Goal: Task Accomplishment & Management: Complete application form

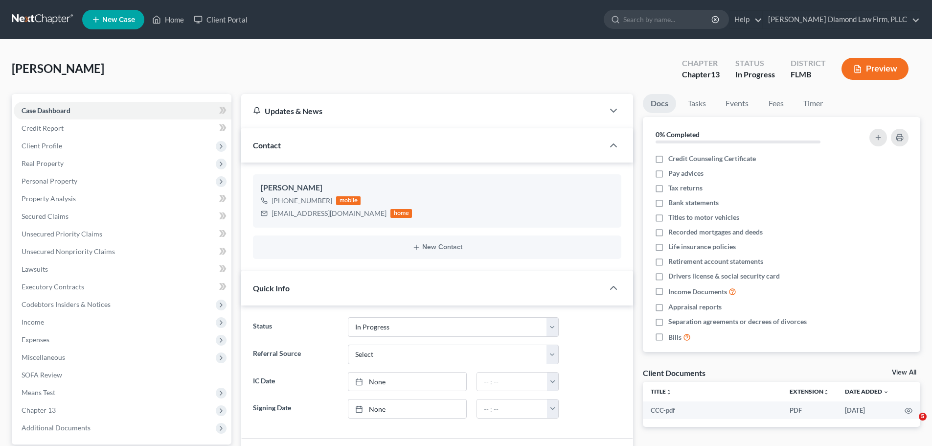
select select "7"
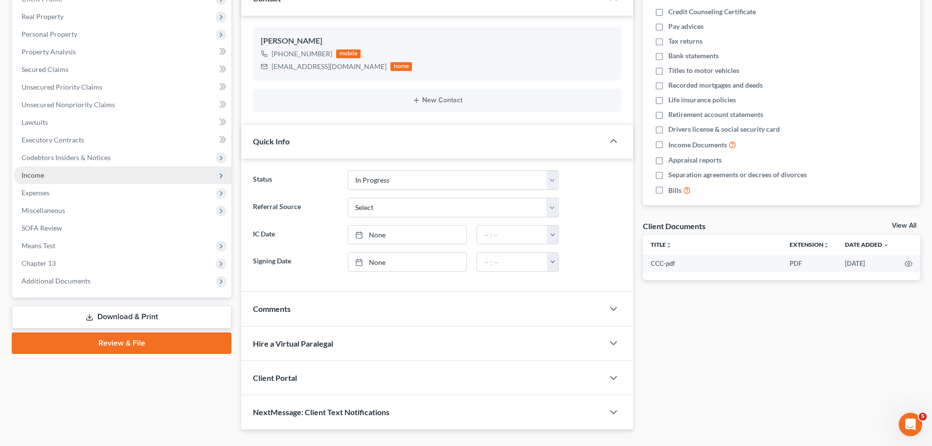
click at [63, 170] on span "Income" at bounding box center [123, 175] width 218 height 18
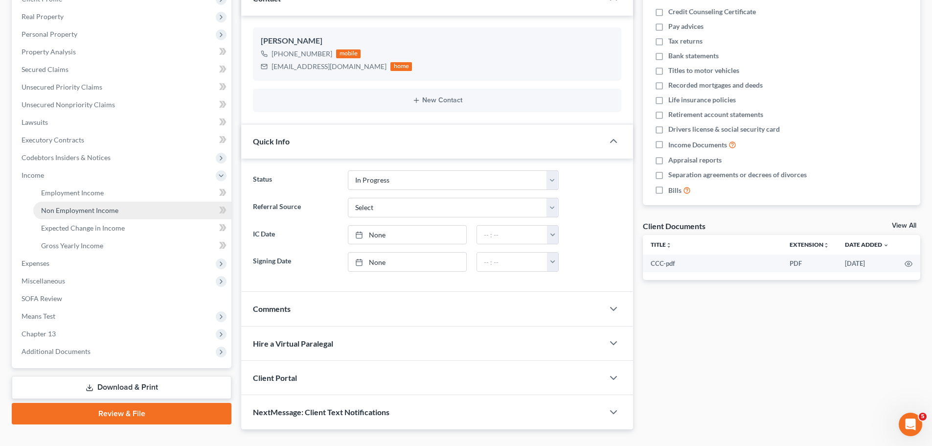
click at [58, 209] on span "Non Employment Income" at bounding box center [79, 210] width 77 height 8
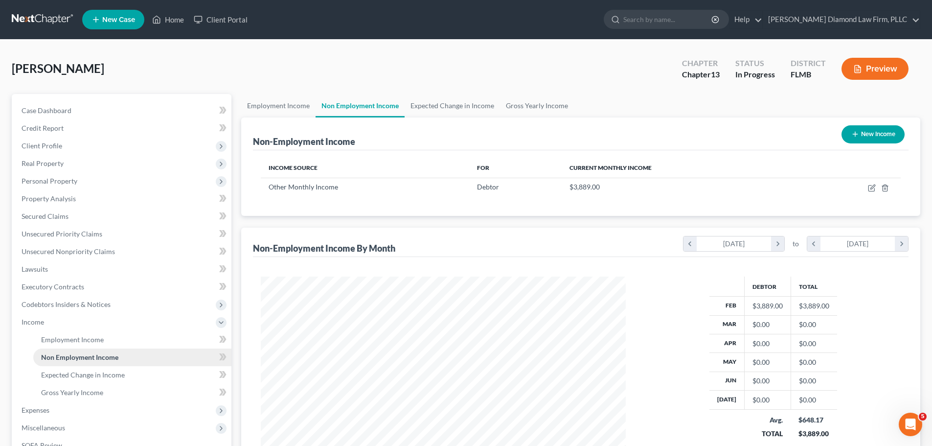
scroll to position [182, 385]
click at [298, 97] on link "Employment Income" at bounding box center [278, 105] width 74 height 23
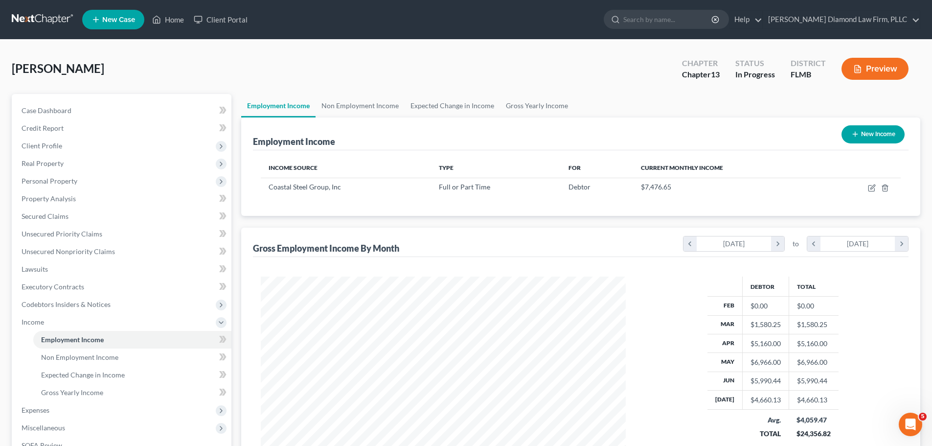
click at [797, 159] on th "Current Monthly Income" at bounding box center [727, 168] width 189 height 20
click at [871, 189] on icon "button" at bounding box center [872, 188] width 8 height 8
select select "0"
select select "9"
select select "3"
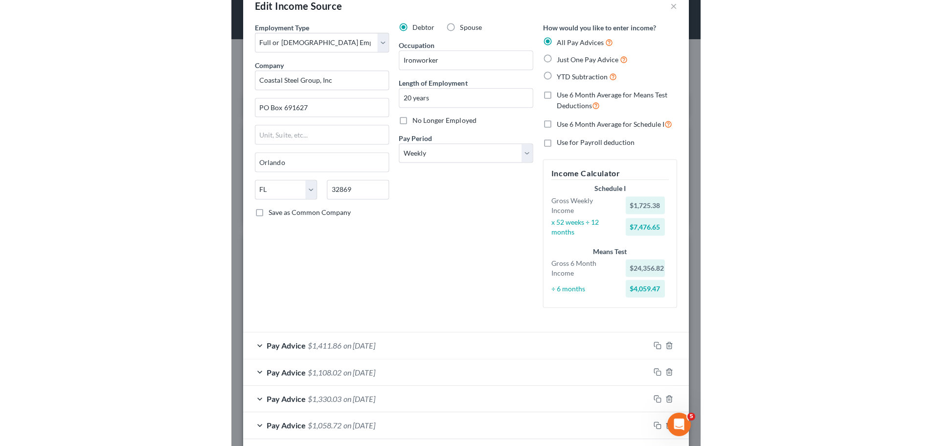
scroll to position [489079, 488875]
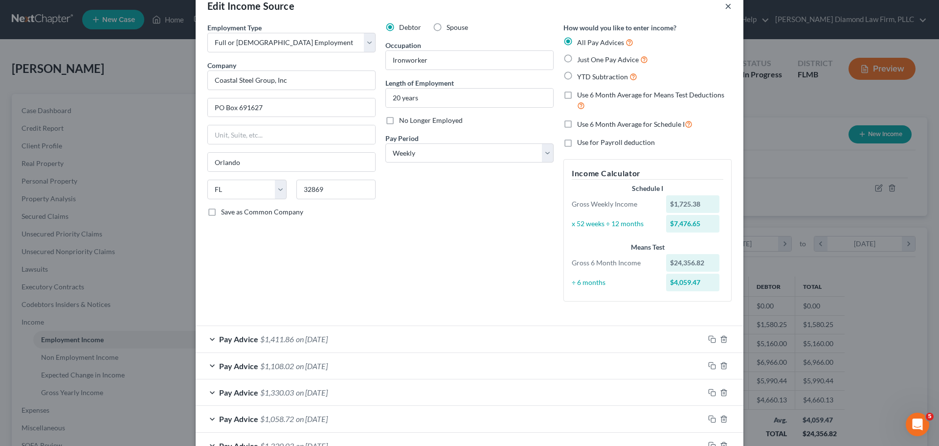
click at [725, 7] on button "×" at bounding box center [728, 6] width 7 height 12
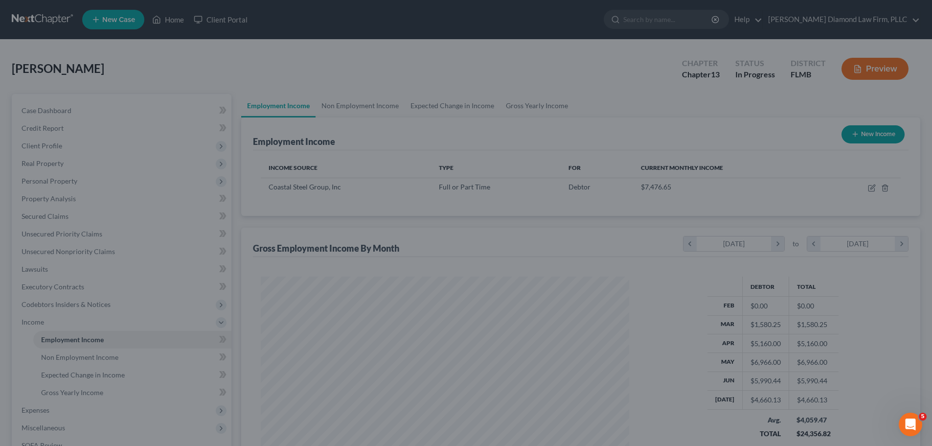
scroll to position [489080, 488878]
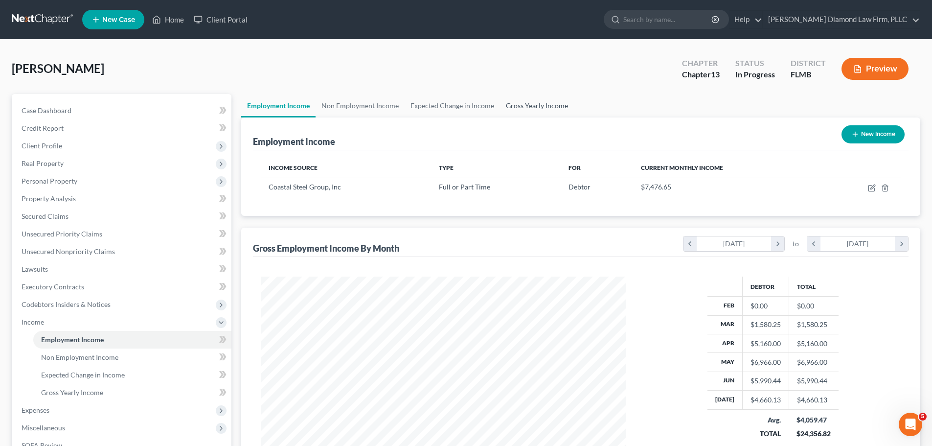
click at [546, 103] on link "Gross Yearly Income" at bounding box center [537, 105] width 74 height 23
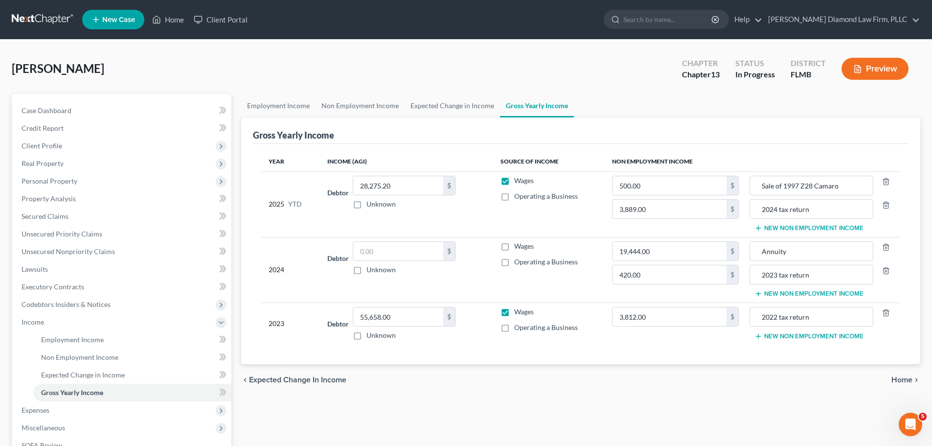
click at [798, 228] on button "New Non Employment Income" at bounding box center [808, 228] width 109 height 8
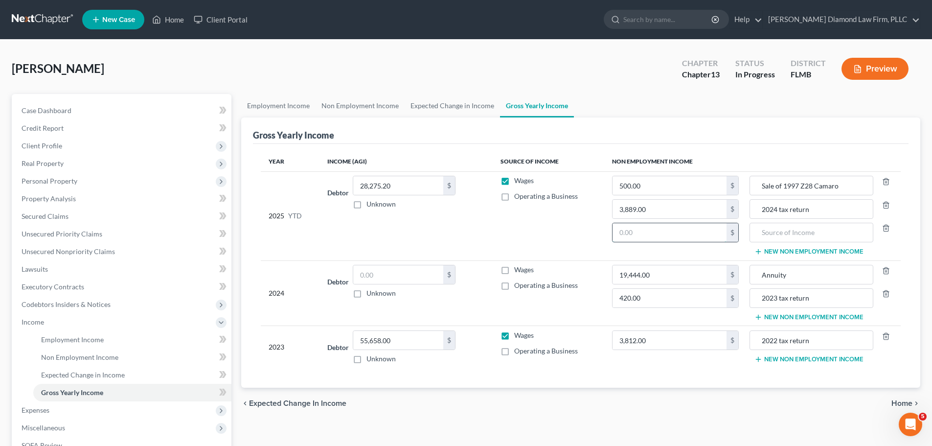
click at [662, 232] on input "text" at bounding box center [670, 232] width 114 height 19
paste input "14,480.27"
type input "14,480.27"
click at [798, 230] on input "text" at bounding box center [811, 232] width 113 height 19
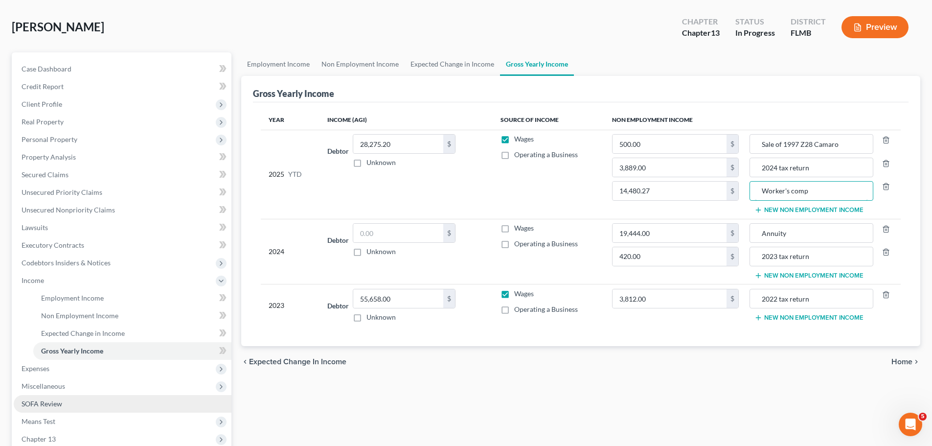
scroll to position [98, 0]
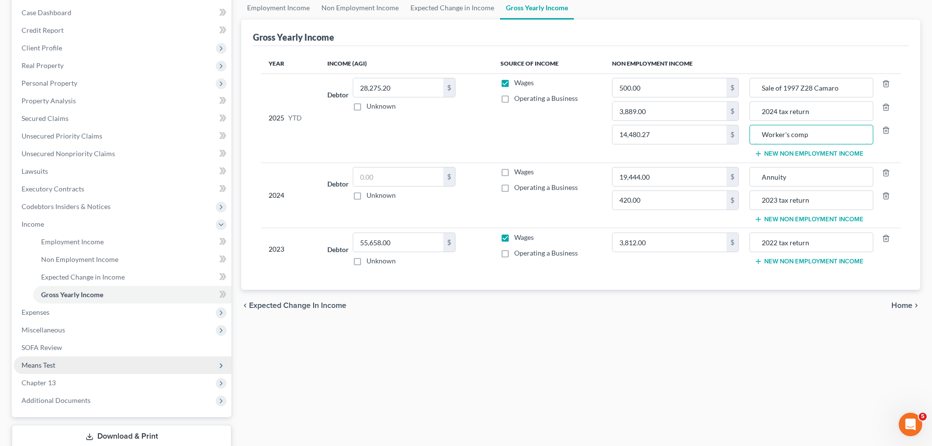
type input "Worker's comp"
click at [74, 358] on span "Means Test" at bounding box center [123, 365] width 218 height 18
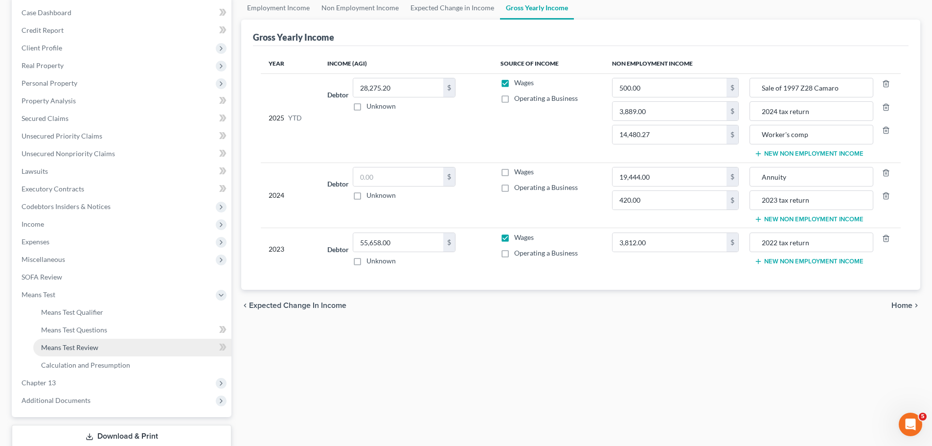
click at [81, 344] on span "Means Test Review" at bounding box center [69, 347] width 57 height 8
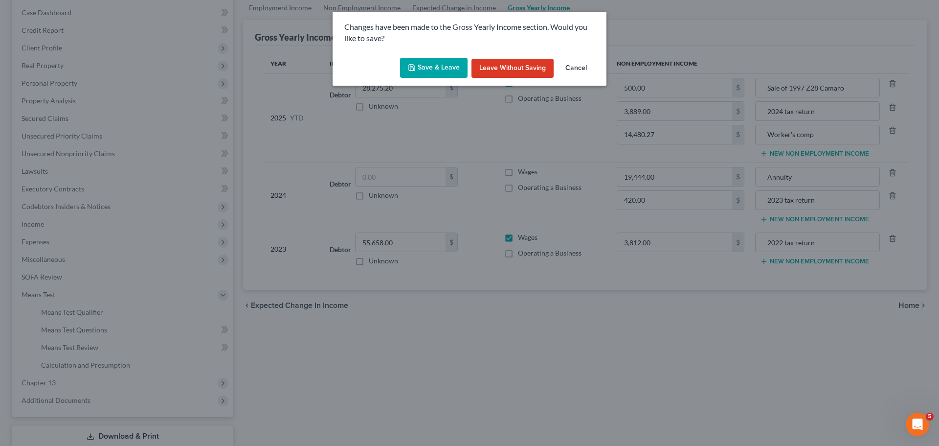
click at [417, 61] on button "Save & Leave" at bounding box center [434, 68] width 68 height 21
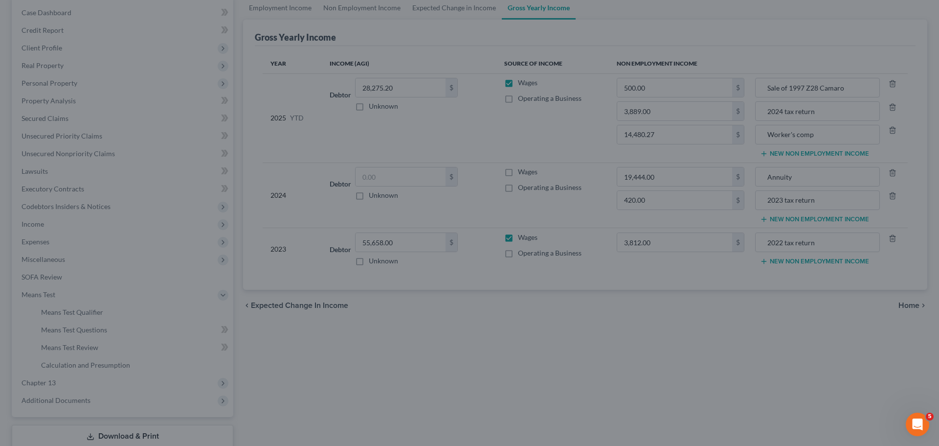
type input "14,480.27"
type input "Worker's comp"
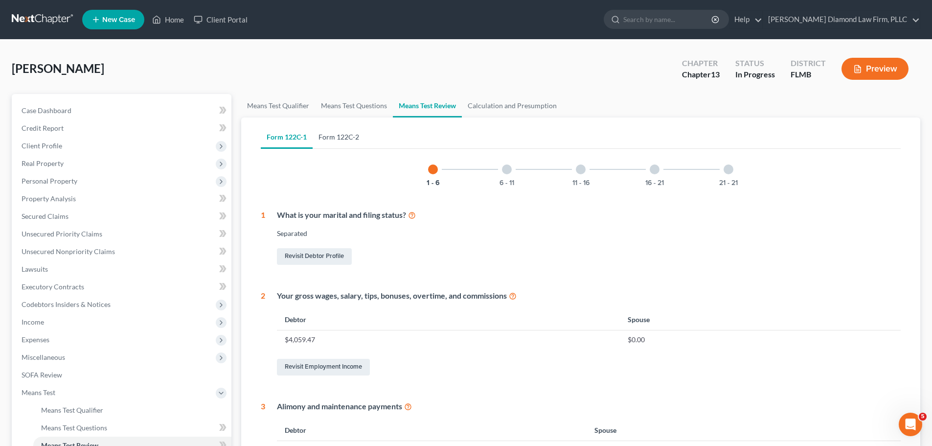
click at [342, 135] on link "Form 122C-2" at bounding box center [339, 136] width 52 height 23
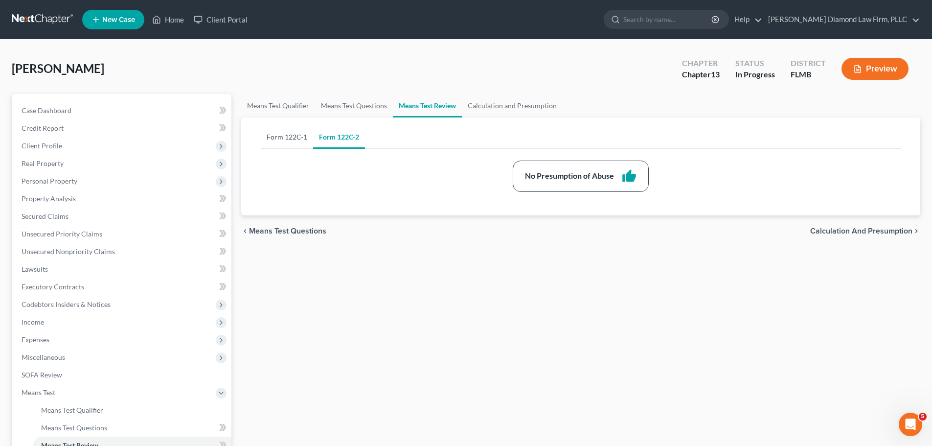
click at [286, 137] on link "Form 122C-1" at bounding box center [287, 136] width 52 height 23
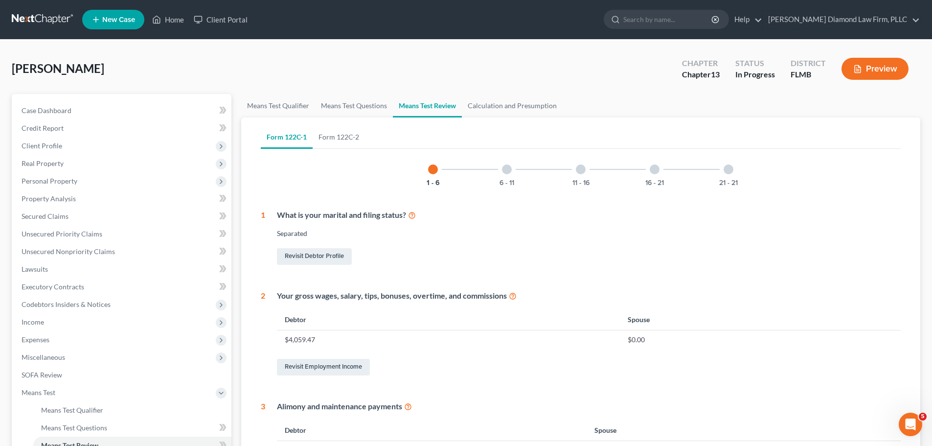
click at [492, 165] on div "6 - 11" at bounding box center [506, 169] width 33 height 33
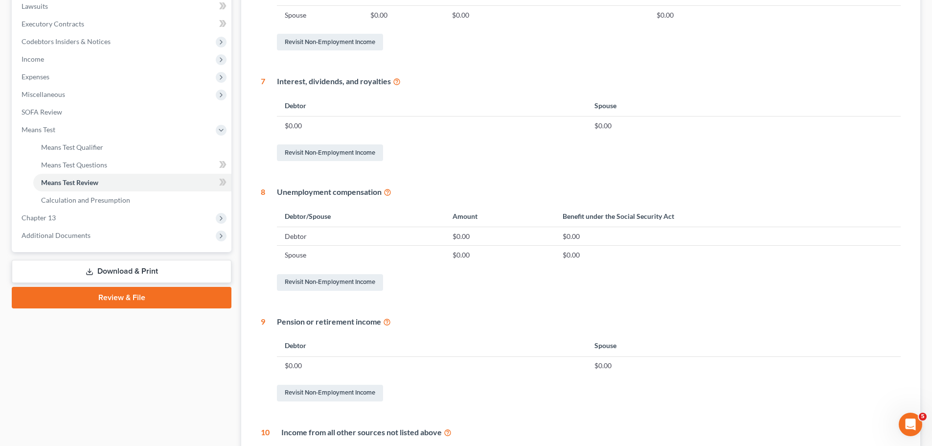
scroll to position [141, 0]
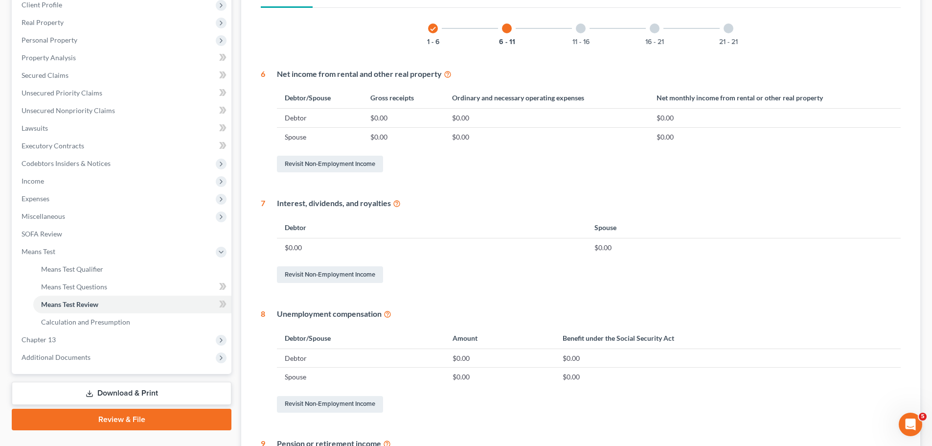
click at [581, 25] on div at bounding box center [581, 28] width 10 height 10
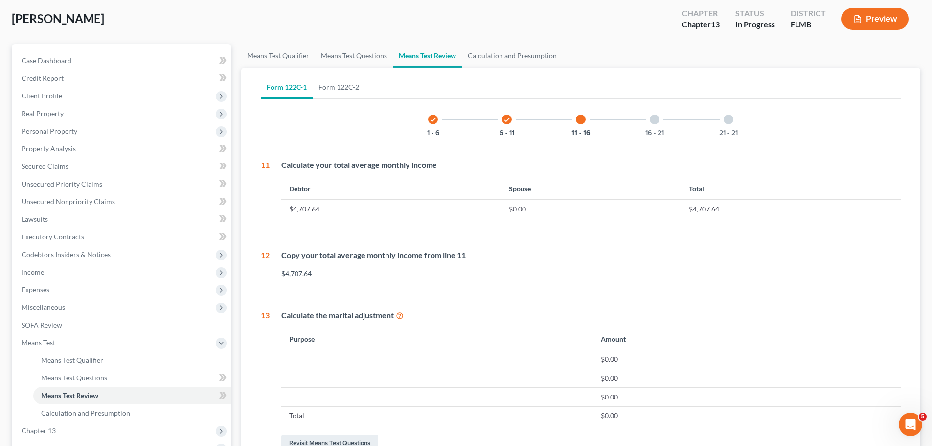
scroll to position [37, 0]
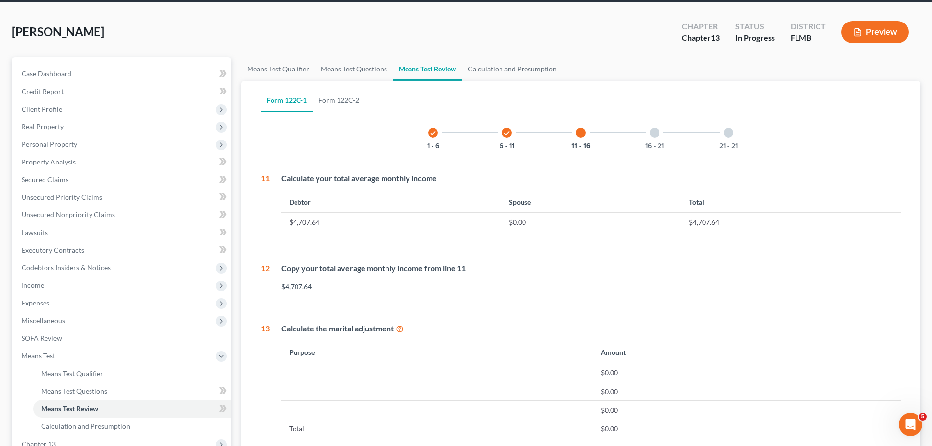
click at [658, 136] on div at bounding box center [655, 133] width 10 height 10
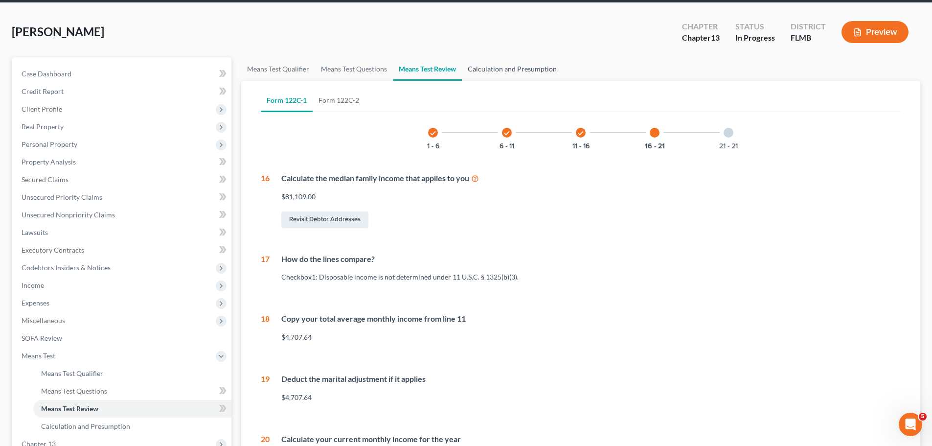
click at [518, 64] on link "Calculation and Presumption" at bounding box center [512, 68] width 101 height 23
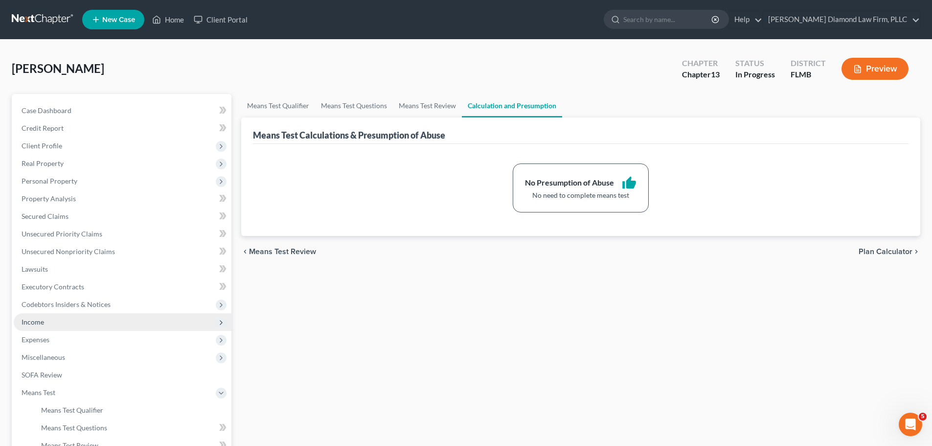
click at [91, 322] on span "Income" at bounding box center [123, 322] width 218 height 18
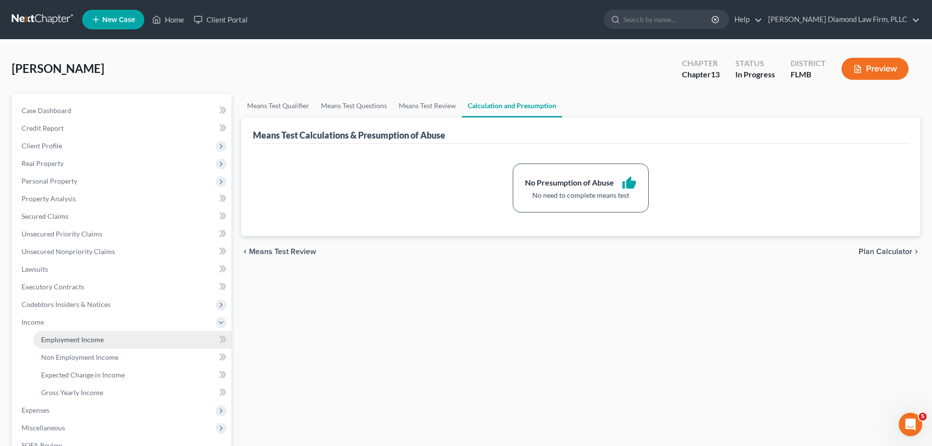
click at [89, 337] on span "Employment Income" at bounding box center [72, 339] width 63 height 8
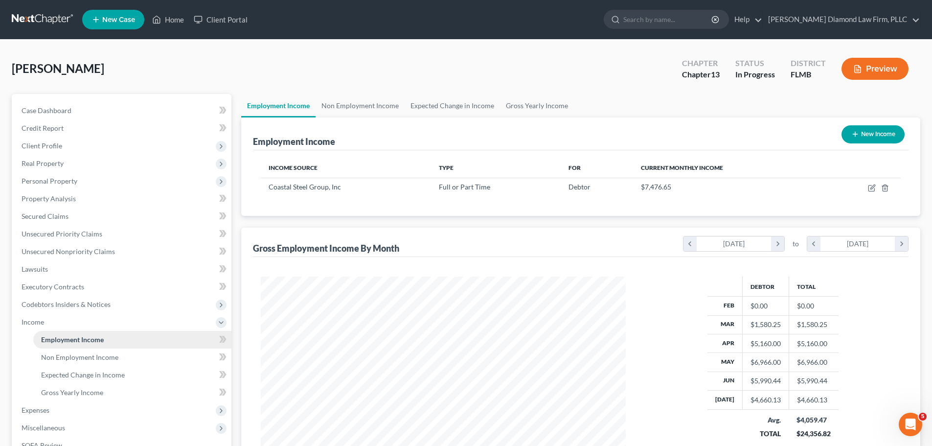
scroll to position [182, 385]
click at [417, 110] on link "Expected Change in Income" at bounding box center [452, 105] width 95 height 23
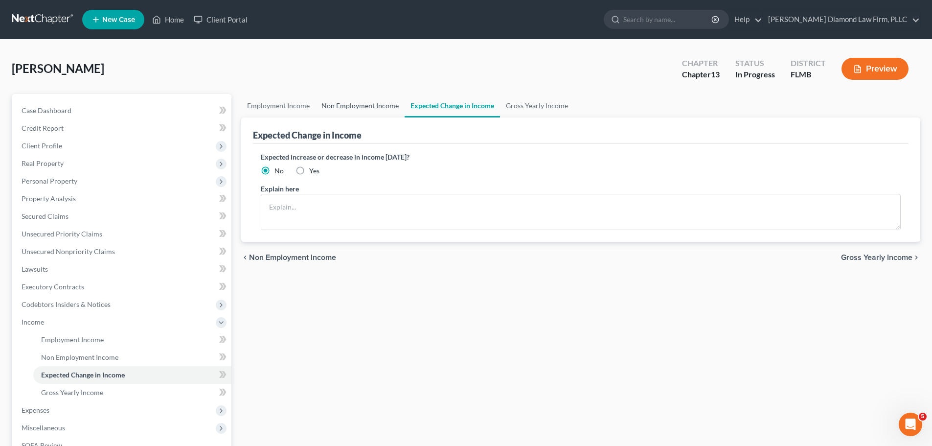
click at [372, 105] on link "Non Employment Income" at bounding box center [360, 105] width 89 height 23
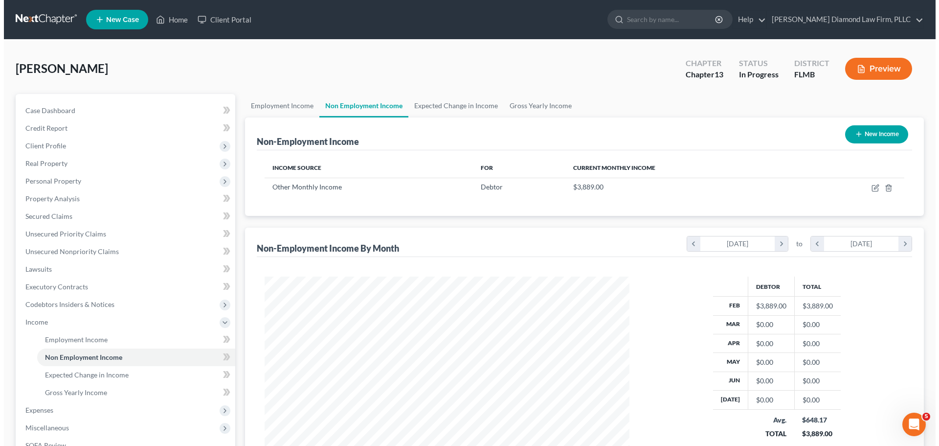
scroll to position [182, 385]
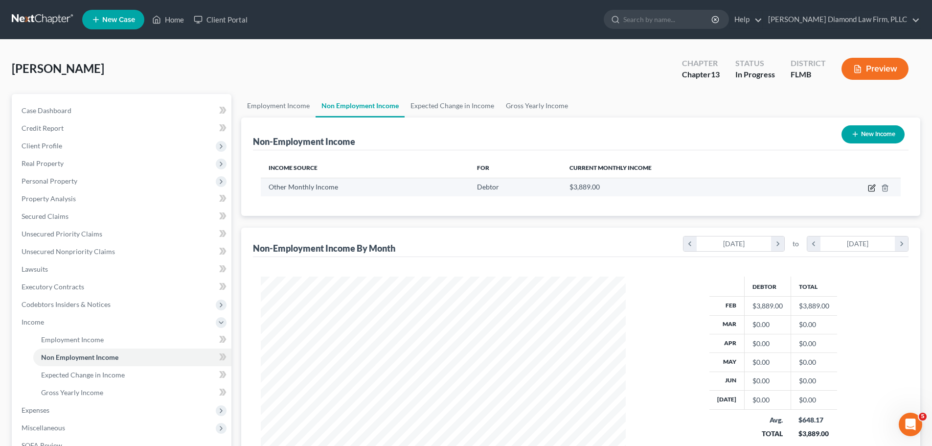
click at [874, 190] on icon "button" at bounding box center [872, 188] width 8 height 8
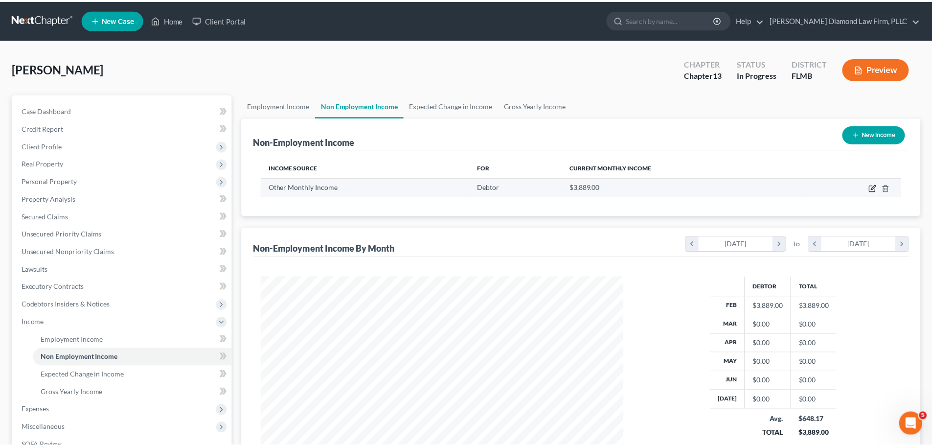
scroll to position [184, 388]
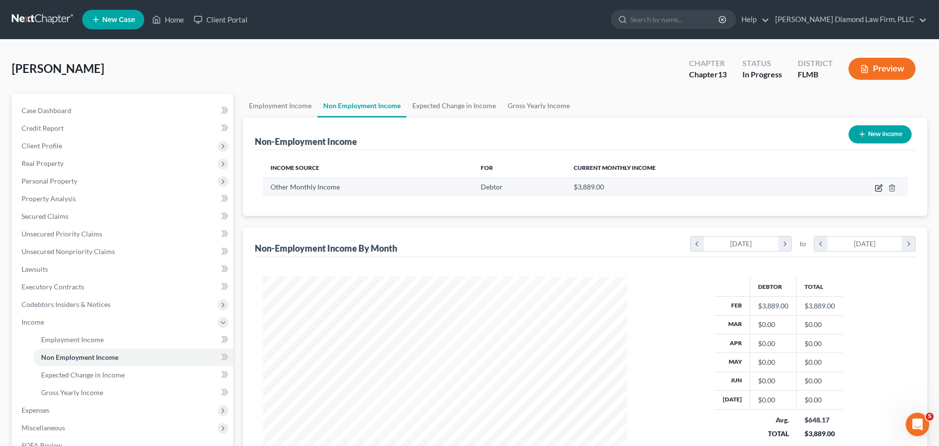
select select "13"
select select "0"
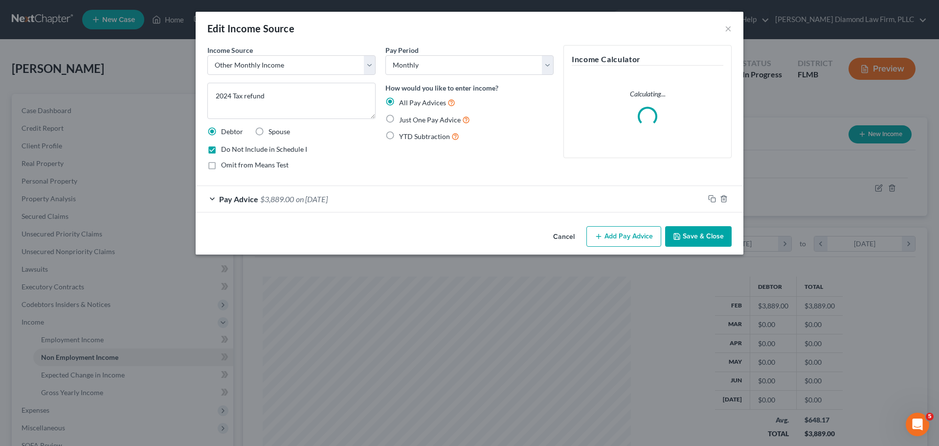
click at [562, 234] on button "Cancel" at bounding box center [564, 237] width 37 height 20
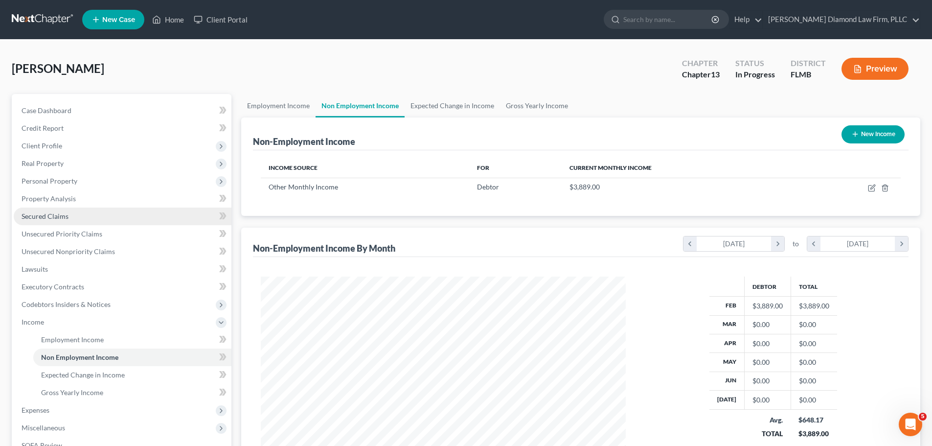
scroll to position [162, 0]
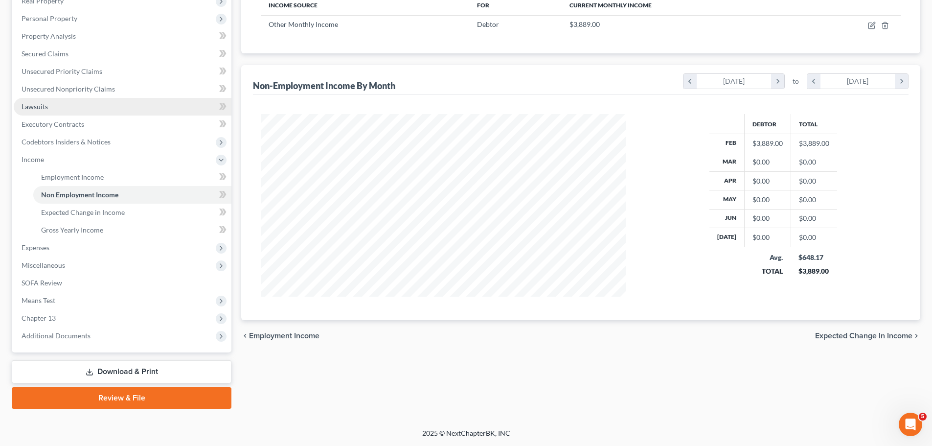
click at [49, 105] on link "Lawsuits" at bounding box center [123, 107] width 218 height 18
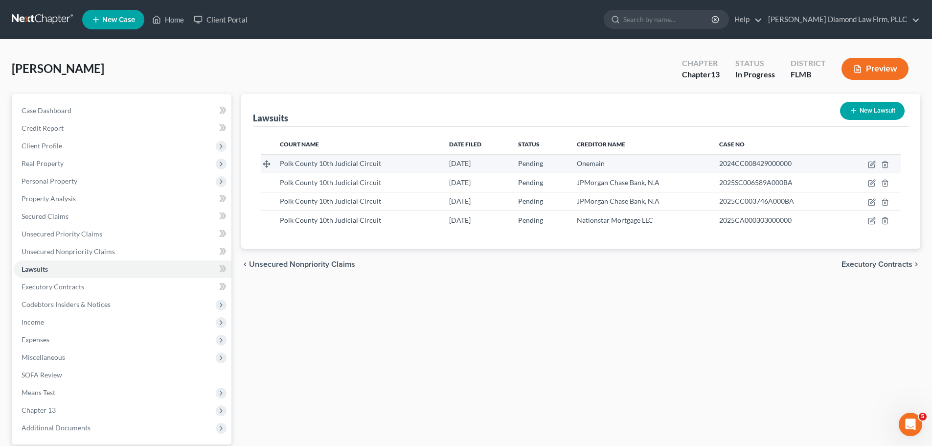
click at [867, 165] on td at bounding box center [871, 163] width 59 height 19
click at [872, 165] on icon "button" at bounding box center [872, 164] width 8 height 8
select select "9"
select select "0"
select select "4"
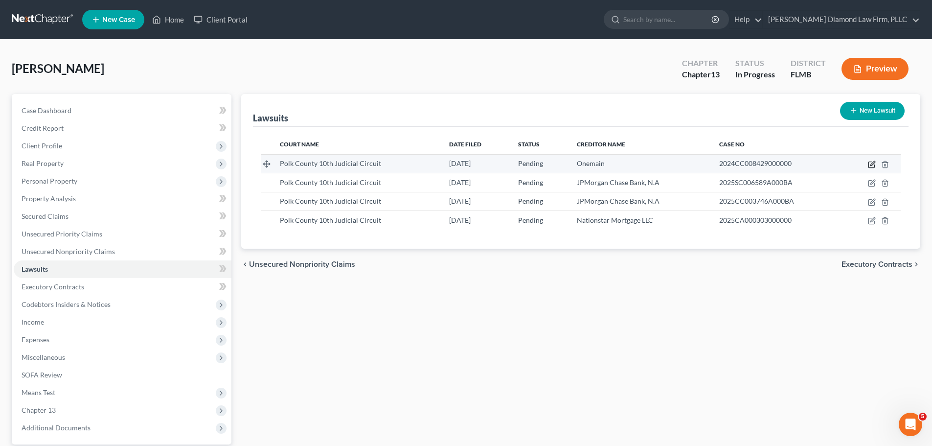
select select "15"
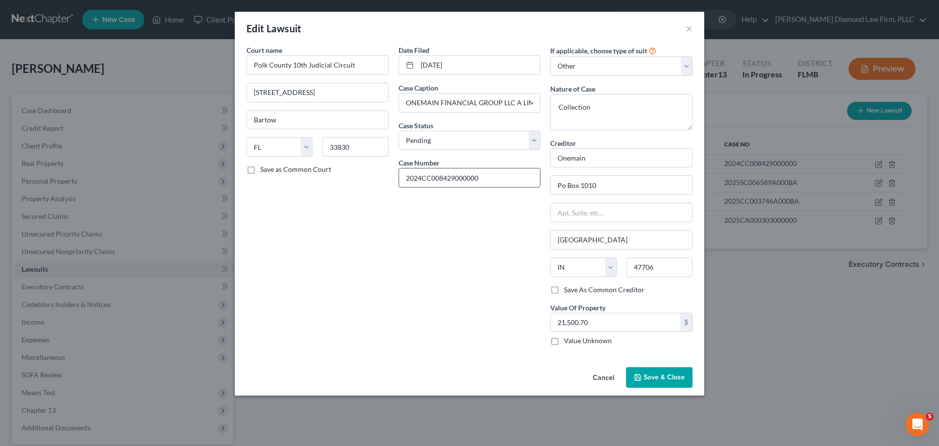
click at [491, 171] on input "2024CC008429000000" at bounding box center [469, 177] width 141 height 19
drag, startPoint x: 489, startPoint y: 177, endPoint x: 369, endPoint y: 176, distance: 119.9
click at [369, 176] on div "Court name * Polk County 10th Judicial Circuit 255 N. Broadway Avenue Bartow St…" at bounding box center [470, 199] width 456 height 308
click at [655, 380] on span "Save & Close" at bounding box center [664, 377] width 41 height 8
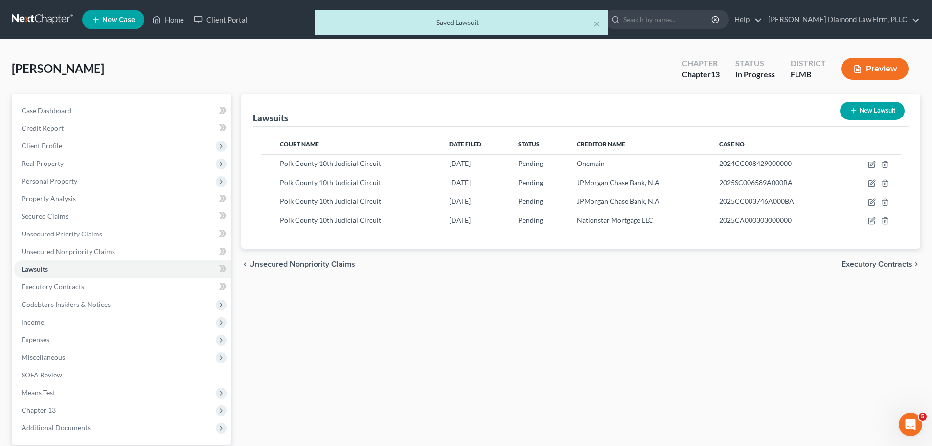
click at [36, 16] on div "× Saved Lawsuit" at bounding box center [461, 25] width 932 height 30
click at [42, 16] on div "× Saved Lawsuit" at bounding box center [461, 25] width 932 height 30
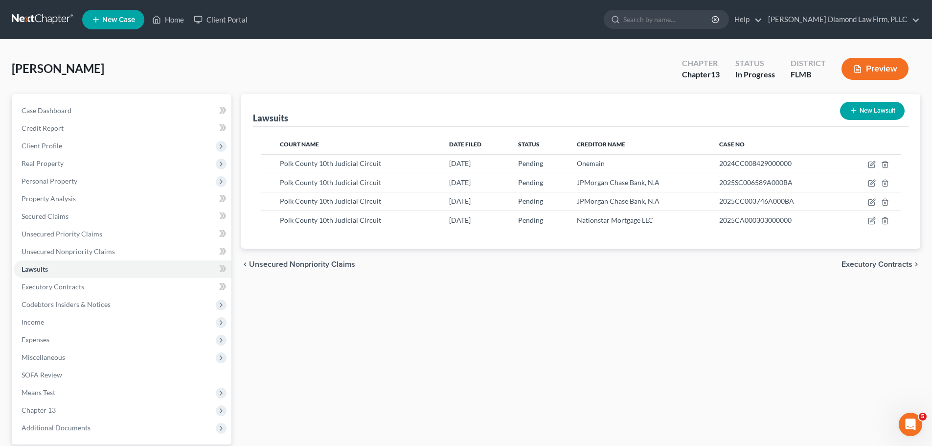
click at [35, 19] on link at bounding box center [43, 20] width 63 height 18
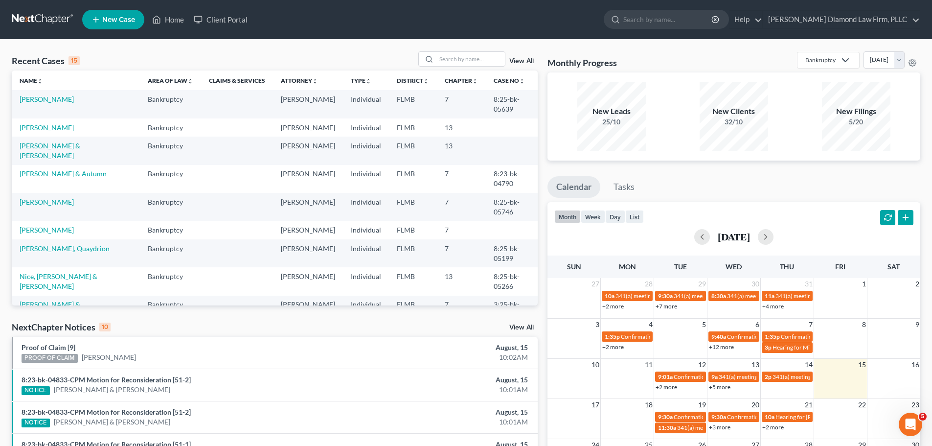
click at [216, 45] on div "Recent Cases 15 View All Name unfold_more expand_more expand_less Area of Law u…" at bounding box center [466, 363] width 932 height 647
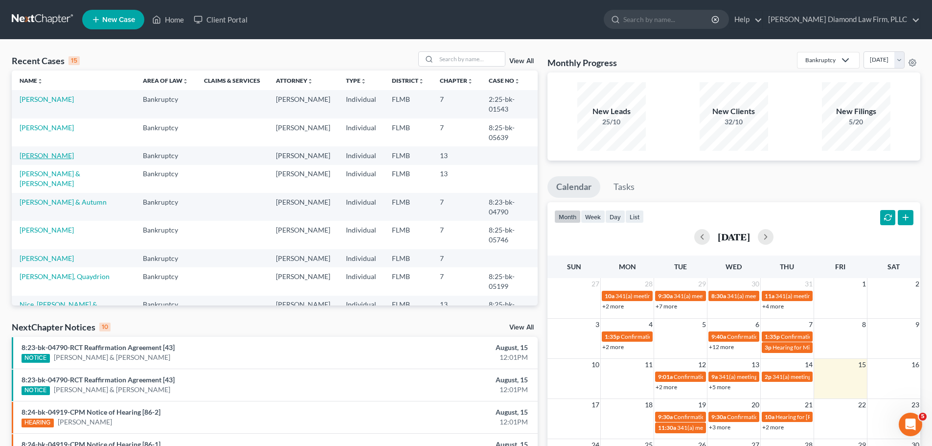
click at [28, 155] on link "[PERSON_NAME]" at bounding box center [47, 155] width 54 height 8
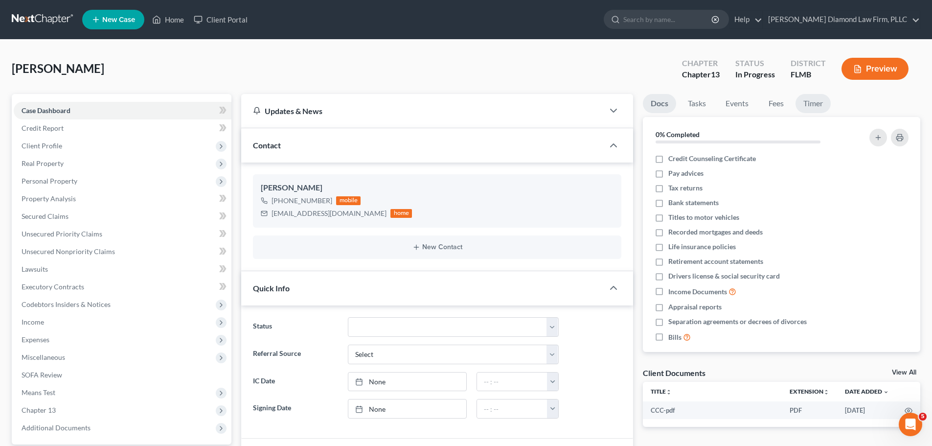
click at [822, 100] on link "Timer" at bounding box center [813, 103] width 35 height 19
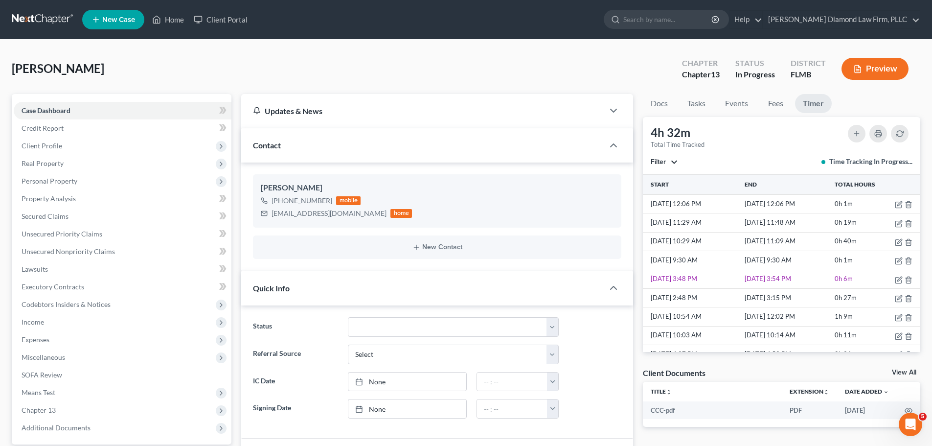
click at [36, 17] on link at bounding box center [43, 20] width 63 height 18
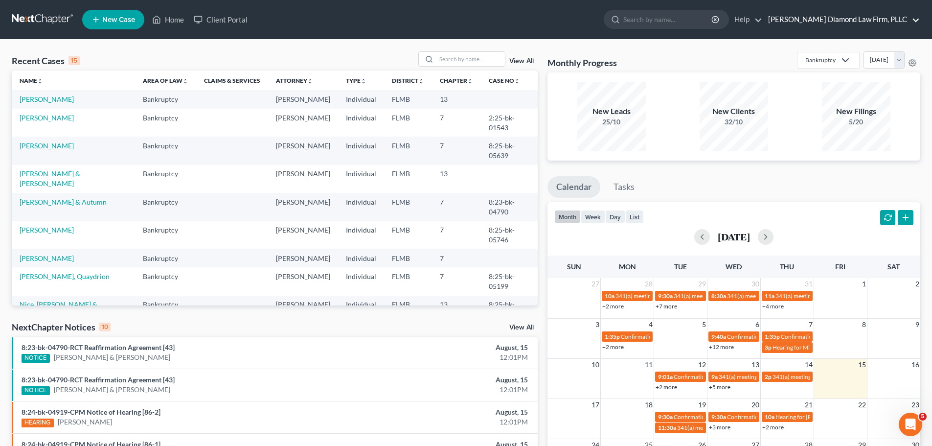
click at [870, 19] on link "[PERSON_NAME] Diamond Law Firm, PLLC" at bounding box center [841, 20] width 157 height 18
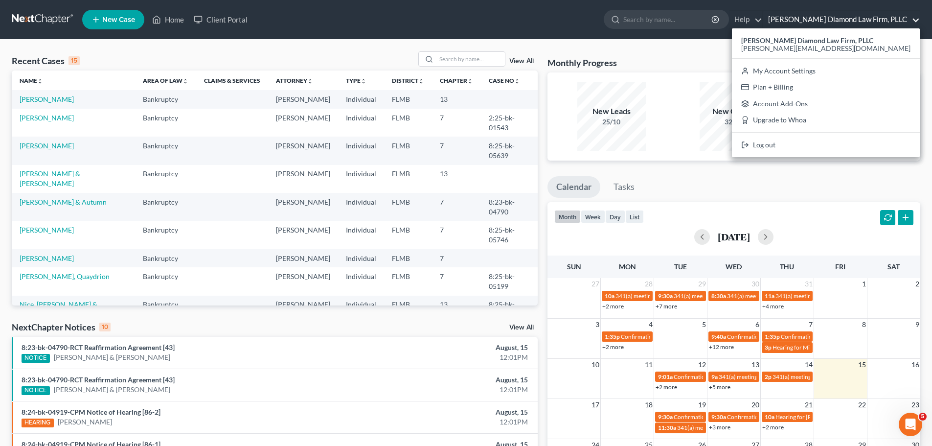
click at [870, 19] on link "[PERSON_NAME] Diamond Law Firm, PLLC" at bounding box center [841, 20] width 157 height 18
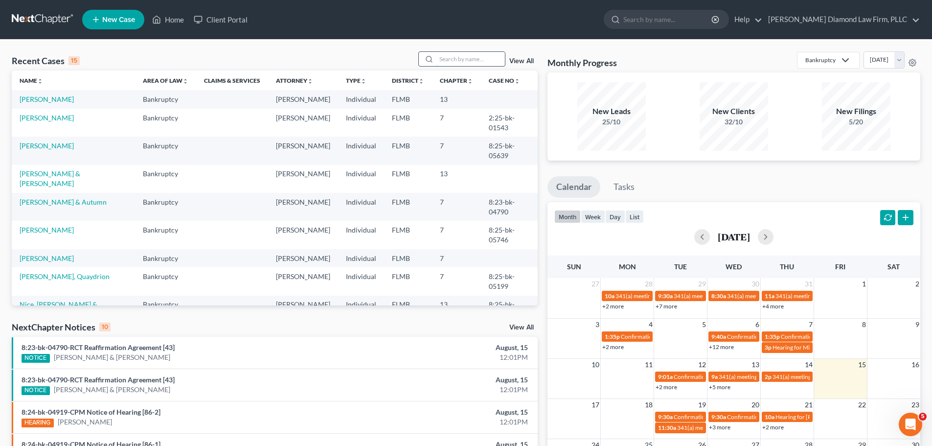
click at [471, 56] on input "search" at bounding box center [470, 59] width 68 height 14
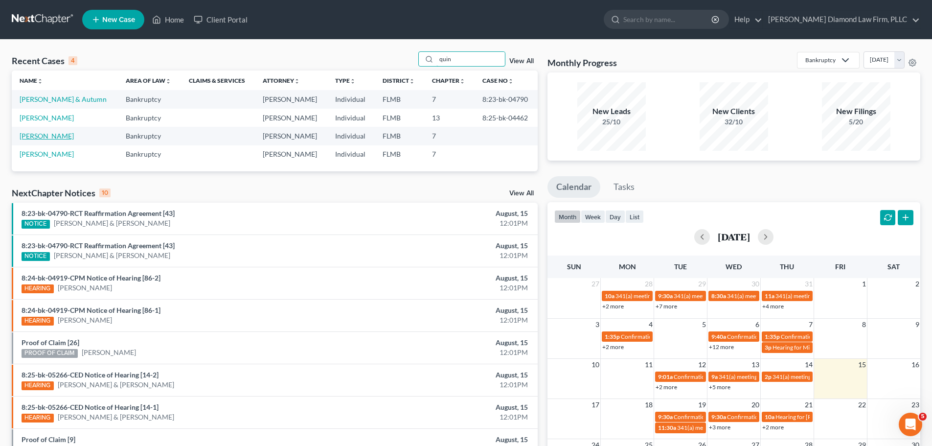
type input "quin"
click at [59, 138] on link "Quinones, Daniel" at bounding box center [47, 136] width 54 height 8
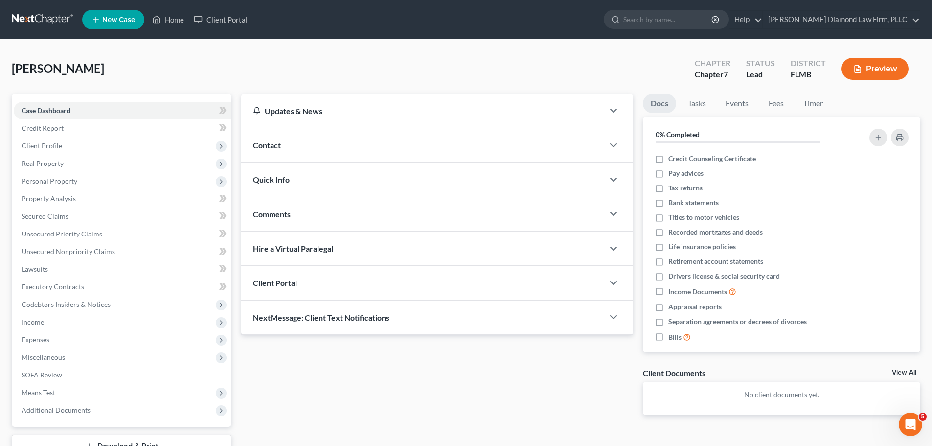
click at [347, 145] on div "Contact" at bounding box center [422, 145] width 363 height 34
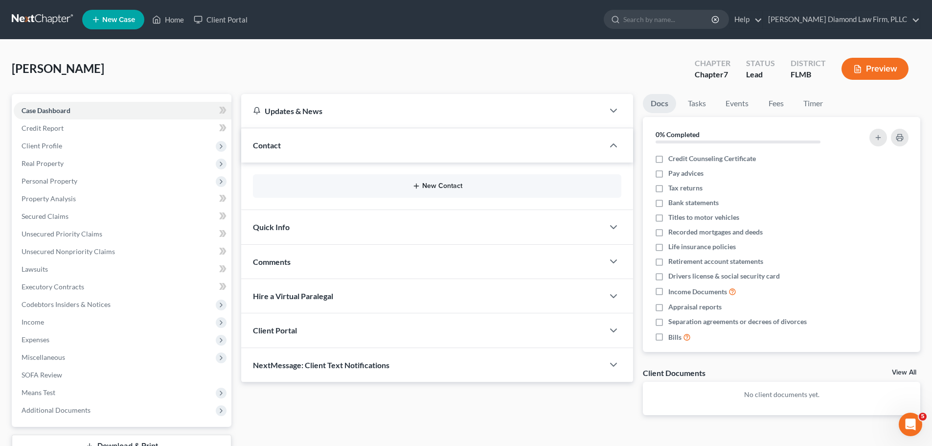
click at [438, 189] on button "New Contact" at bounding box center [437, 186] width 353 height 8
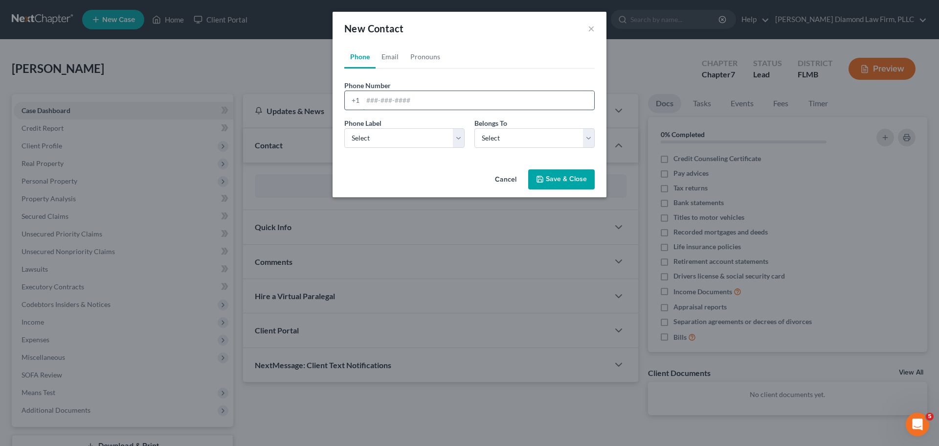
click at [410, 107] on input "tel" at bounding box center [478, 100] width 231 height 19
paste input "(352) 610-2890"
type input "(352) 610-2890"
click at [392, 134] on select "Select Mobile Home Work Other" at bounding box center [404, 138] width 120 height 20
select select "0"
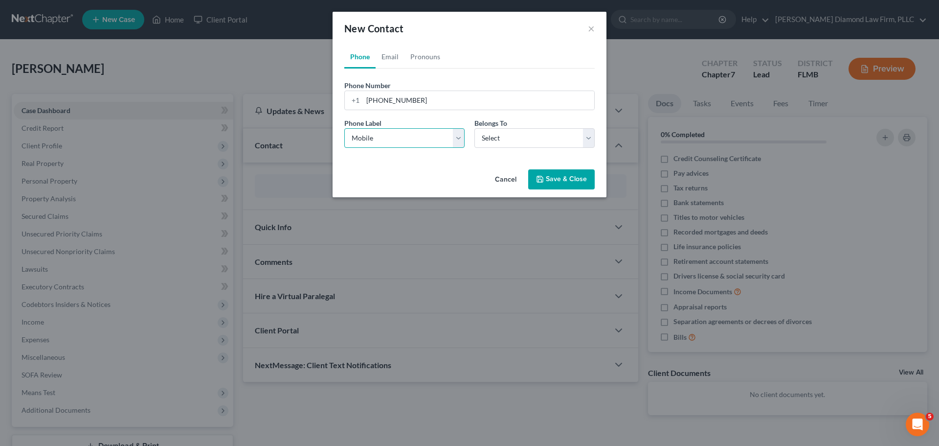
click at [344, 128] on select "Select Mobile Home Work Other" at bounding box center [404, 138] width 120 height 20
drag, startPoint x: 491, startPoint y: 137, endPoint x: 495, endPoint y: 145, distance: 9.2
click at [491, 137] on select "Select Client Other" at bounding box center [535, 138] width 120 height 20
select select "0"
click at [475, 128] on select "Select Client Other" at bounding box center [535, 138] width 120 height 20
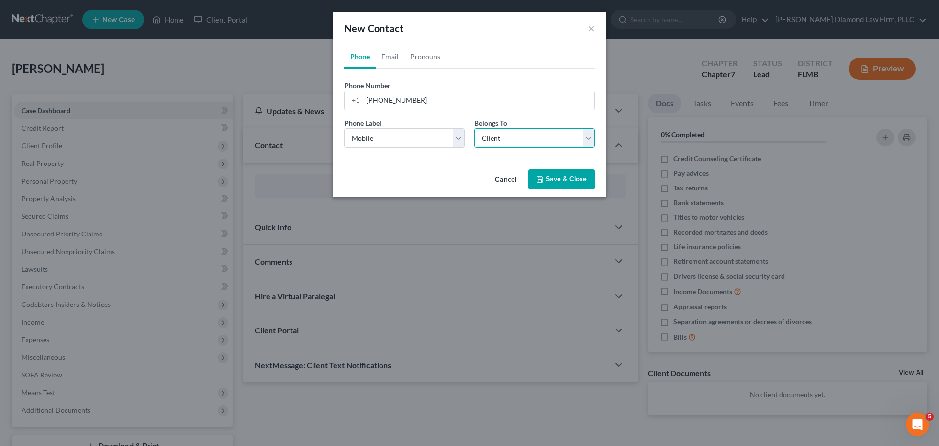
select select "0"
click at [388, 59] on link "Email" at bounding box center [390, 56] width 29 height 23
click at [416, 95] on input "email" at bounding box center [478, 100] width 231 height 19
paste input "danque17@gmail.com"
type input "danque17@gmail.com"
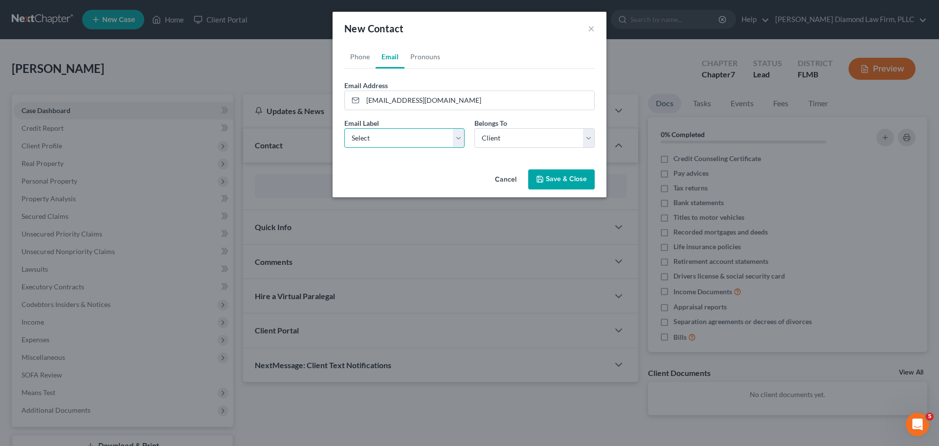
click at [416, 142] on select "Select Home Work Other" at bounding box center [404, 138] width 120 height 20
select select "0"
click at [344, 128] on select "Select Home Work Other" at bounding box center [404, 138] width 120 height 20
click at [553, 180] on button "Save & Close" at bounding box center [561, 179] width 67 height 21
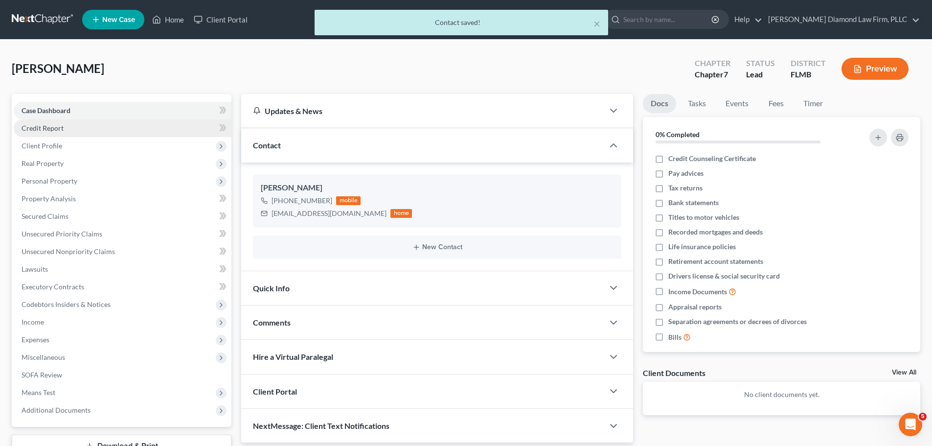
click at [78, 134] on link "Credit Report" at bounding box center [123, 128] width 218 height 18
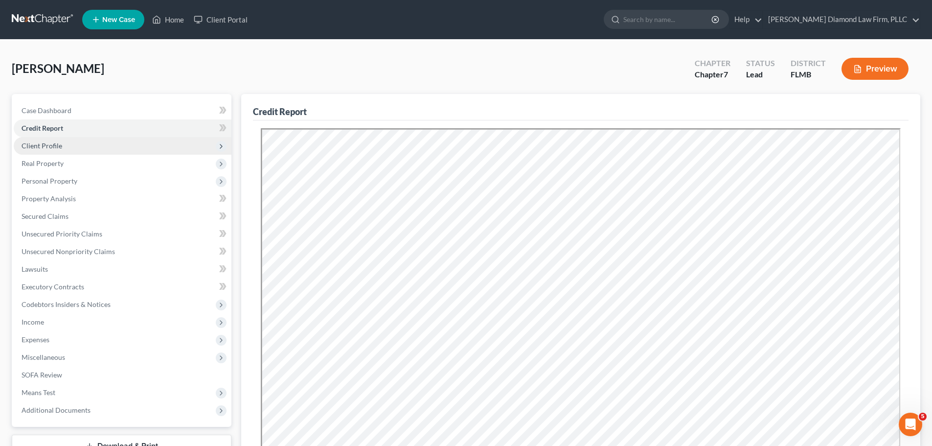
click at [87, 146] on span "Client Profile" at bounding box center [123, 146] width 218 height 18
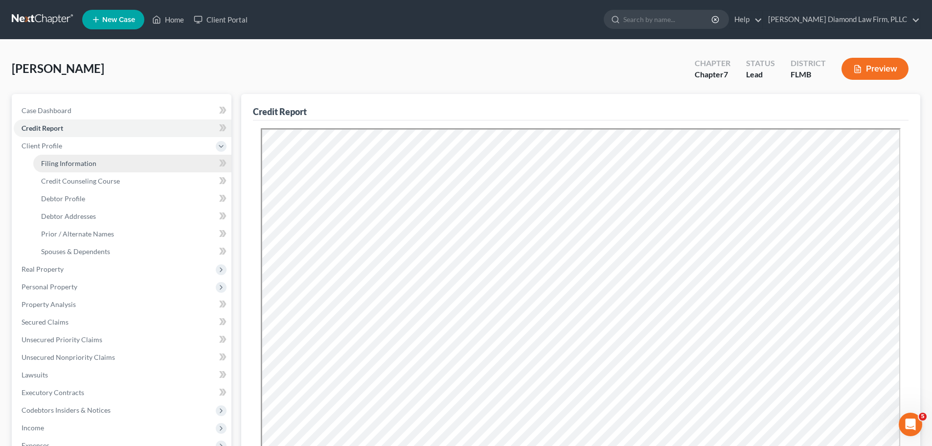
click at [86, 160] on span "Filing Information" at bounding box center [68, 163] width 55 height 8
select select "1"
select select "0"
select select "9"
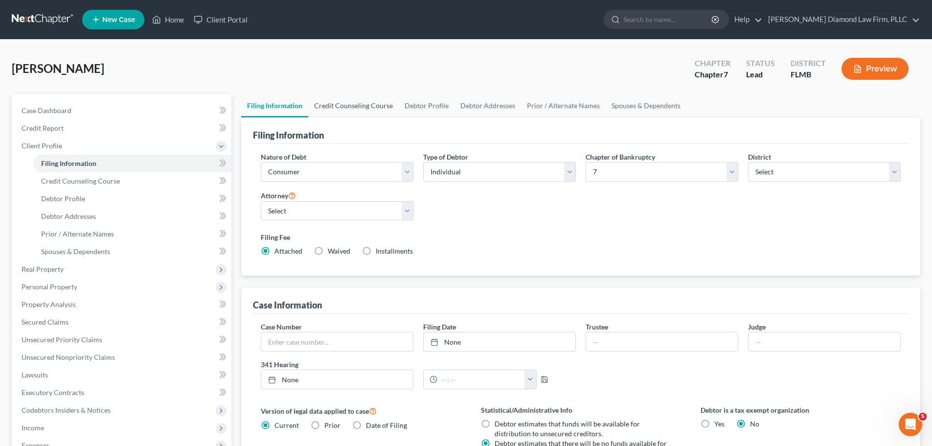
click at [348, 100] on link "Credit Counseling Course" at bounding box center [353, 105] width 91 height 23
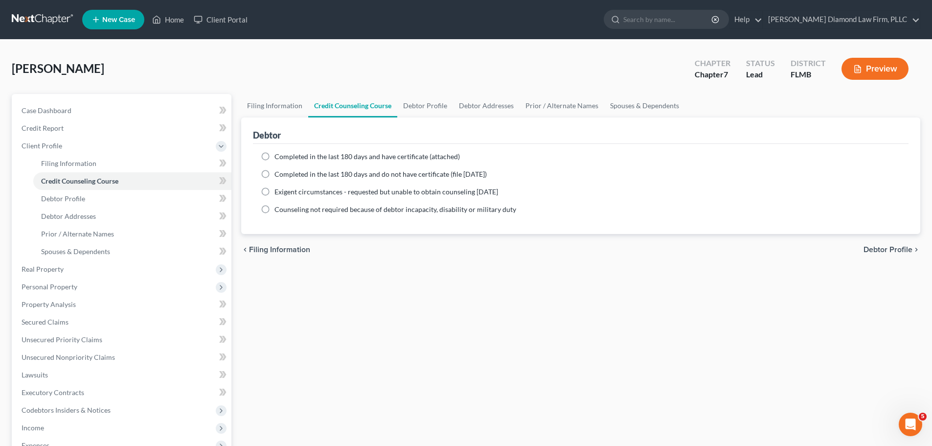
click at [312, 152] on label "Completed in the last 180 days and have certificate (attached)" at bounding box center [366, 157] width 185 height 10
click at [285, 152] on input "Completed in the last 180 days and have certificate (attached)" at bounding box center [281, 155] width 6 height 6
radio input "true"
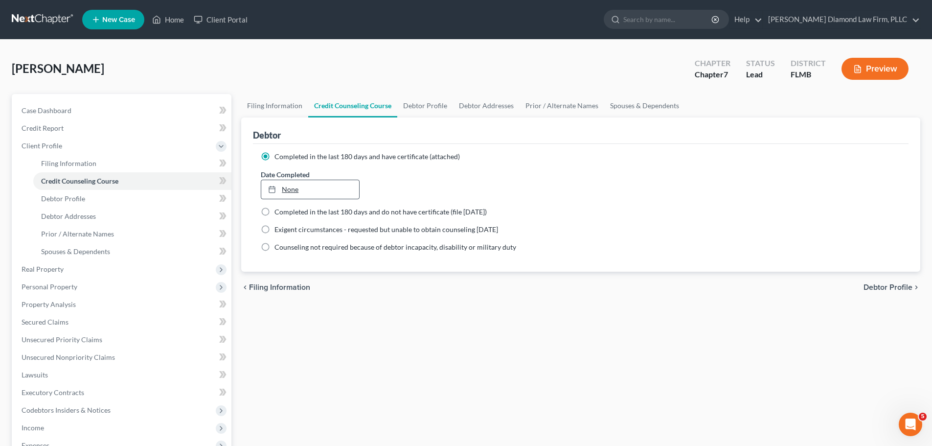
click at [296, 194] on link "None" at bounding box center [309, 189] width 97 height 19
type input "8/15/2025"
click at [404, 103] on link "Debtor Profile" at bounding box center [425, 105] width 56 height 23
select select "0"
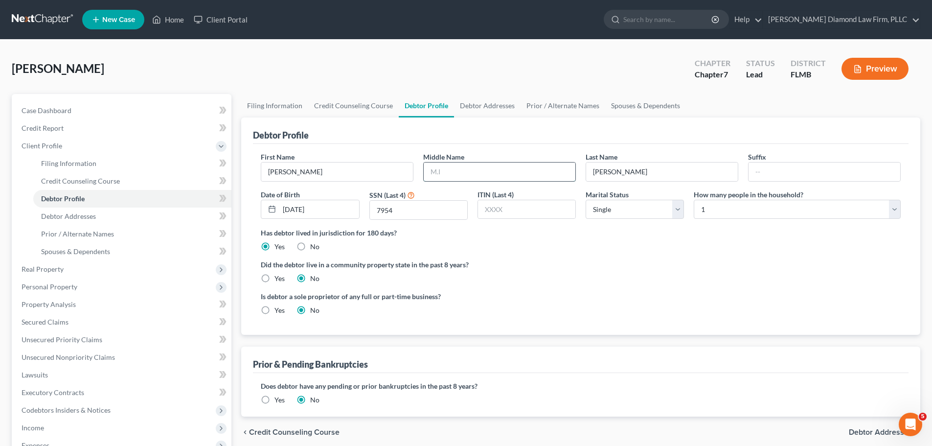
click at [477, 171] on input "text" at bounding box center [500, 171] width 152 height 19
type input "Lee"
click at [621, 99] on link "Spouses & Dependents" at bounding box center [645, 105] width 81 height 23
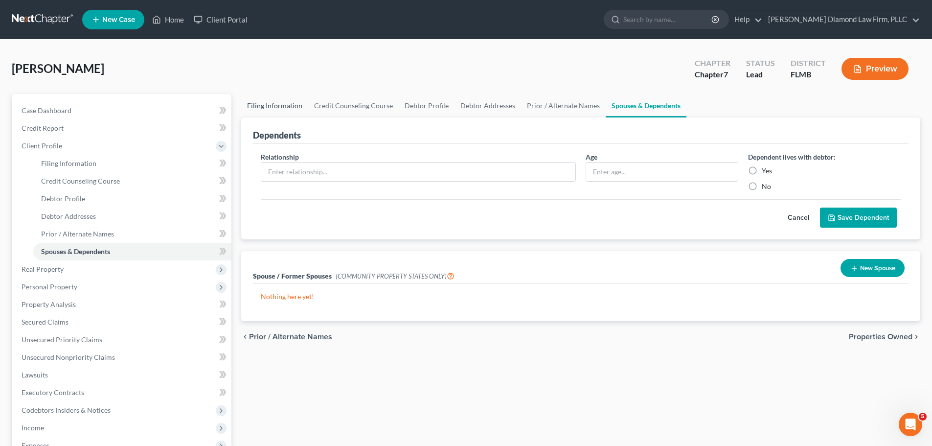
click at [276, 107] on link "Filing Information" at bounding box center [274, 105] width 67 height 23
select select "1"
select select "0"
select select "15"
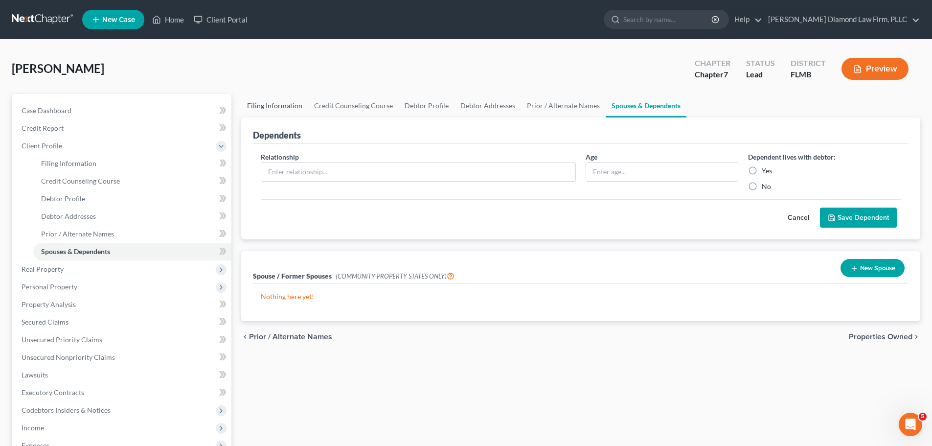
select select "0"
select select "9"
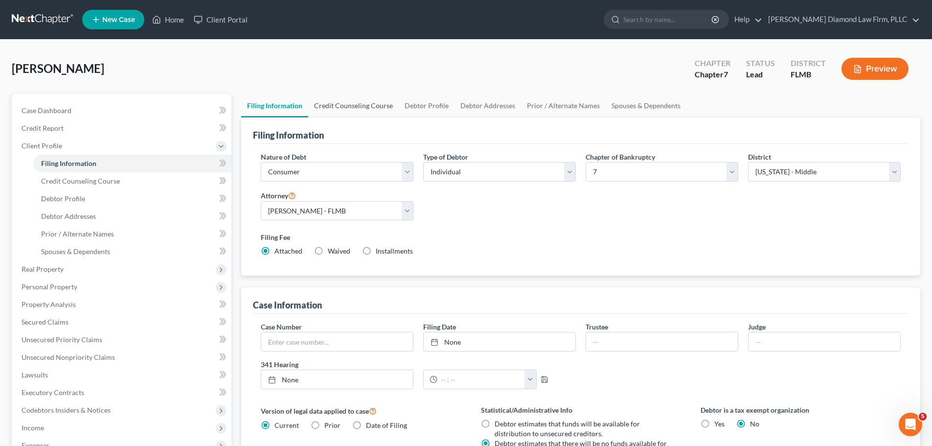
click at [369, 108] on link "Credit Counseling Course" at bounding box center [353, 105] width 91 height 23
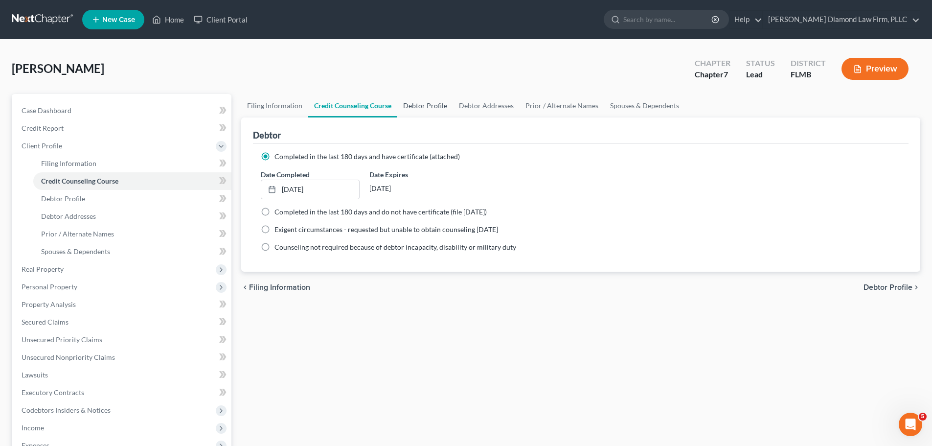
click at [436, 105] on link "Debtor Profile" at bounding box center [425, 105] width 56 height 23
select select "0"
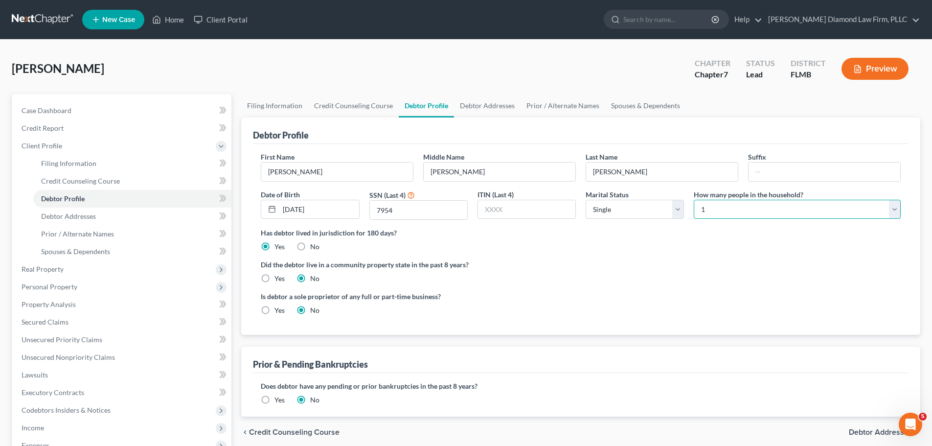
click at [776, 213] on select "Select 1 2 3 4 5 6 7 8 9 10 11 12 13 14 15 16 17 18 19 20" at bounding box center [797, 210] width 207 height 20
select select "2"
click at [694, 200] on select "Select 1 2 3 4 5 6 7 8 9 10 11 12 13 14 15 16 17 18 19 20" at bounding box center [797, 210] width 207 height 20
click at [632, 106] on link "Spouses & Dependents" at bounding box center [645, 105] width 81 height 23
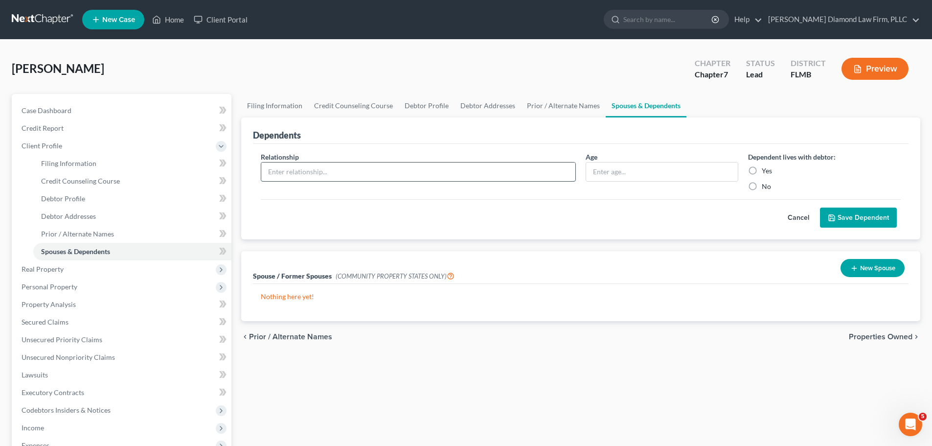
click at [344, 177] on input "text" at bounding box center [418, 171] width 314 height 19
type input "Son"
type input "15"
click at [762, 172] on label "Yes" at bounding box center [767, 171] width 10 height 10
click at [766, 172] on input "Yes" at bounding box center [769, 169] width 6 height 6
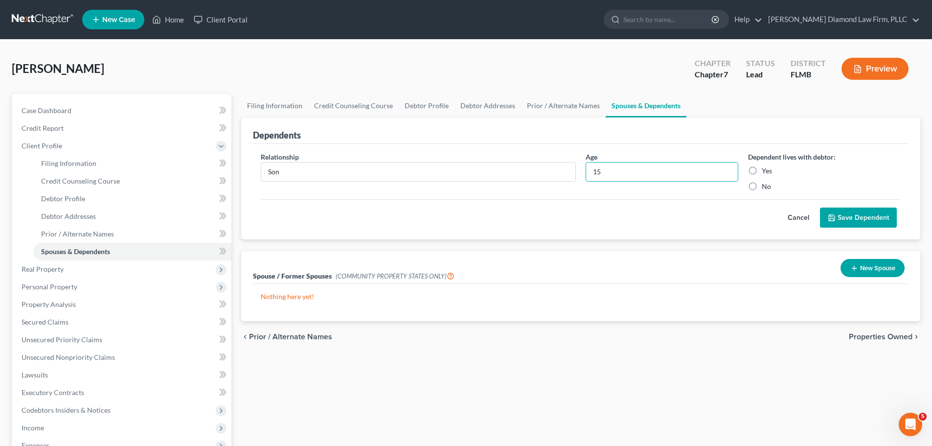
radio input "true"
click at [843, 218] on button "Save Dependent" at bounding box center [858, 217] width 77 height 21
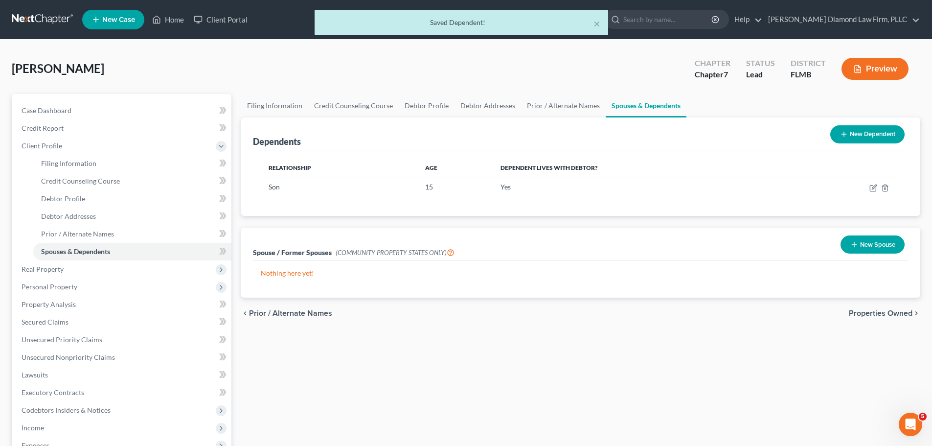
click at [872, 134] on button "New Dependent" at bounding box center [867, 134] width 74 height 18
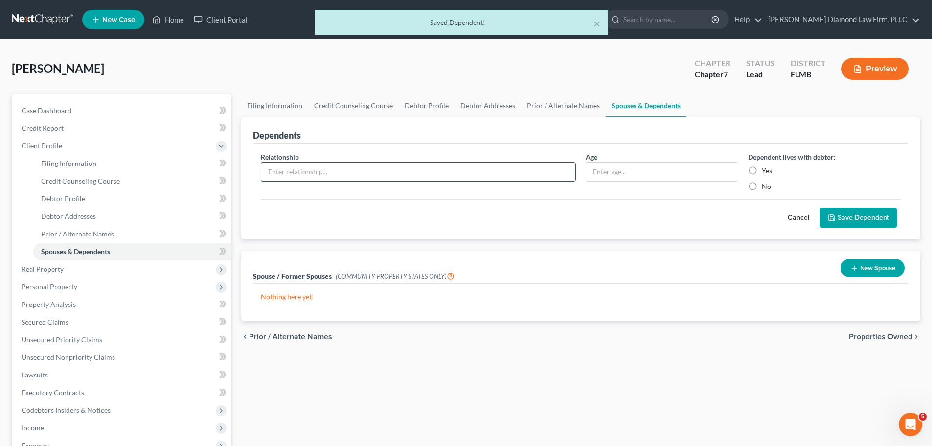
click at [333, 167] on input "text" at bounding box center [418, 171] width 314 height 19
type input "Son"
type input "16"
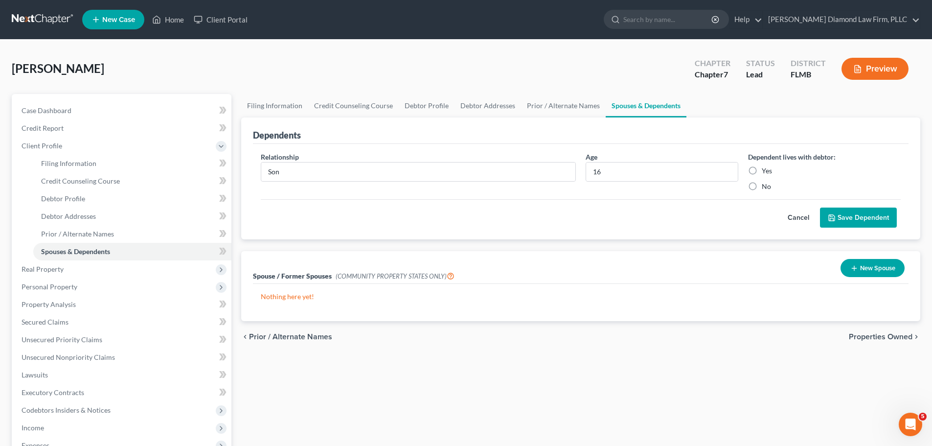
click at [762, 171] on label "Yes" at bounding box center [767, 171] width 10 height 10
click at [766, 171] on input "Yes" at bounding box center [769, 169] width 6 height 6
radio input "true"
click at [872, 219] on button "Save Dependent" at bounding box center [858, 217] width 77 height 21
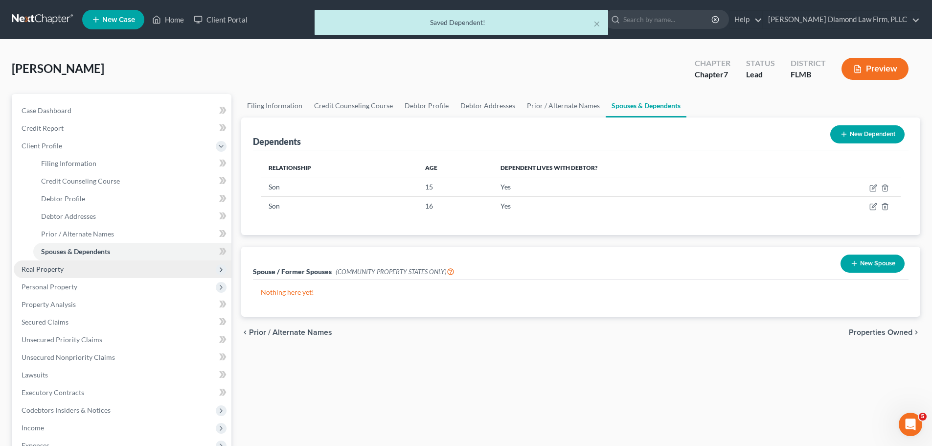
click at [92, 273] on span "Real Property" at bounding box center [123, 269] width 218 height 18
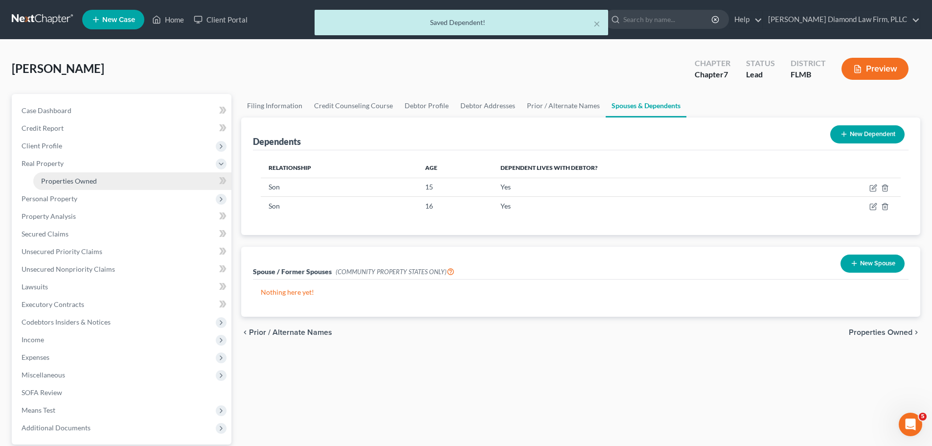
click at [67, 179] on span "Properties Owned" at bounding box center [69, 181] width 56 height 8
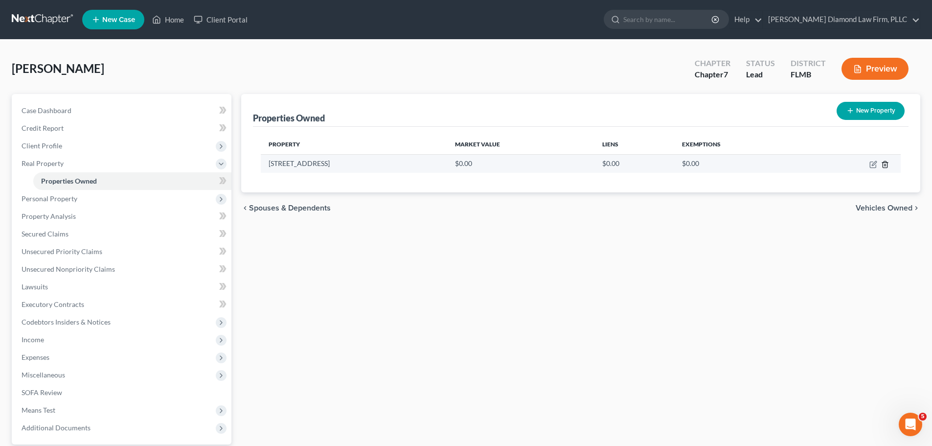
click at [887, 165] on icon "button" at bounding box center [885, 164] width 4 height 6
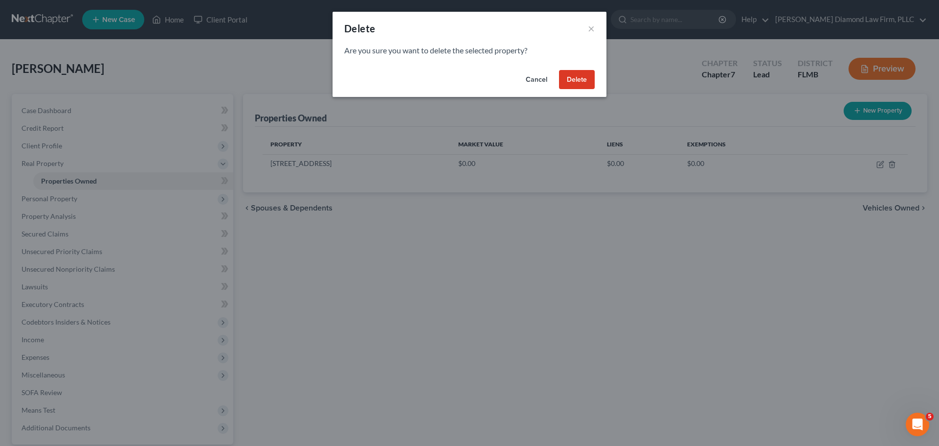
click at [592, 80] on button "Delete" at bounding box center [577, 80] width 36 height 20
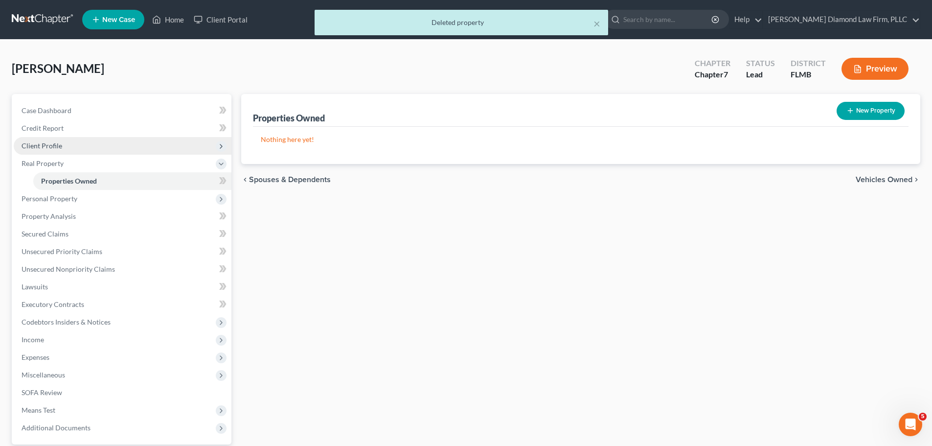
click at [72, 147] on span "Client Profile" at bounding box center [123, 146] width 218 height 18
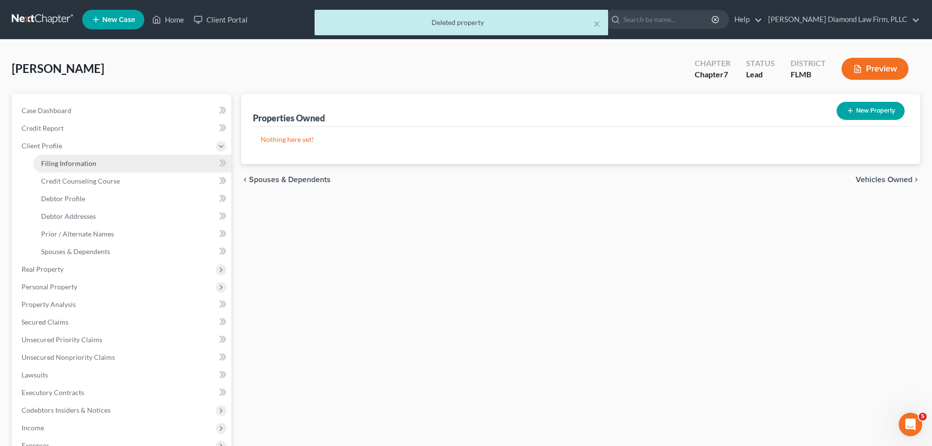
click at [69, 164] on span "Filing Information" at bounding box center [68, 163] width 55 height 8
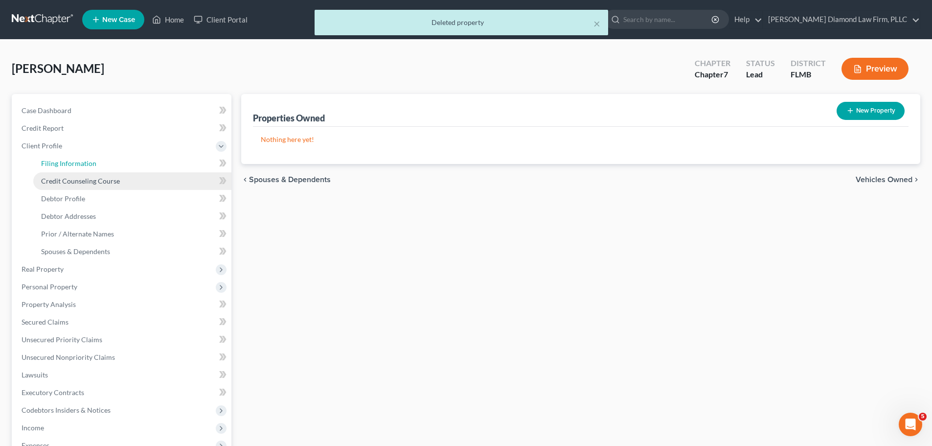
select select "1"
select select "0"
select select "15"
select select "0"
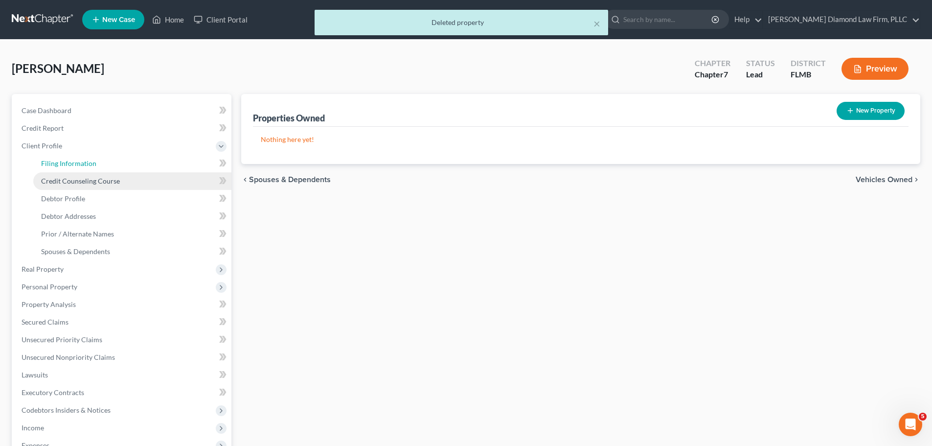
select select "9"
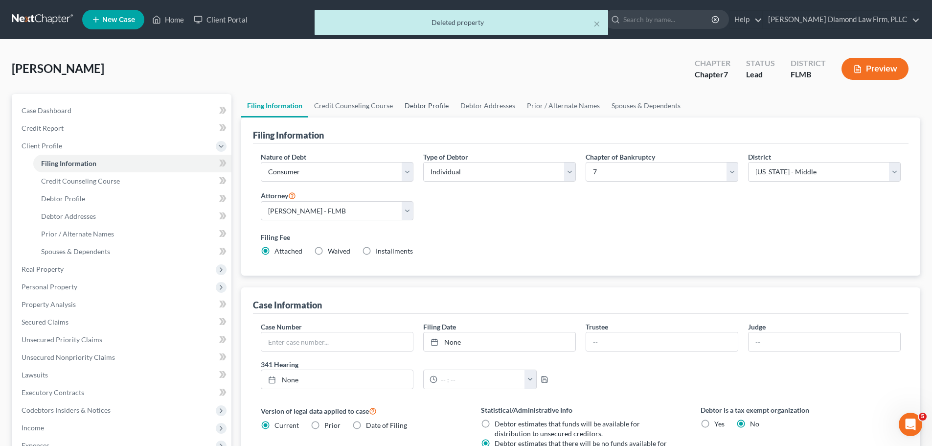
click at [418, 105] on link "Debtor Profile" at bounding box center [427, 105] width 56 height 23
select select "0"
select select "2"
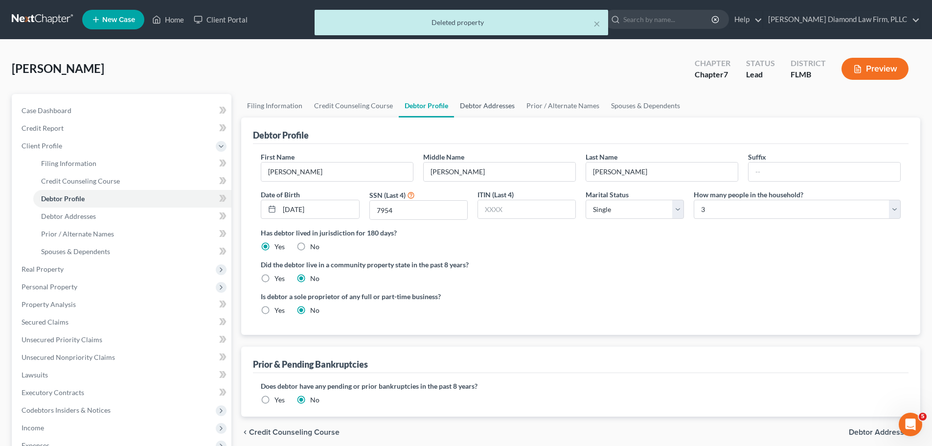
click at [493, 104] on link "Debtor Addresses" at bounding box center [487, 105] width 67 height 23
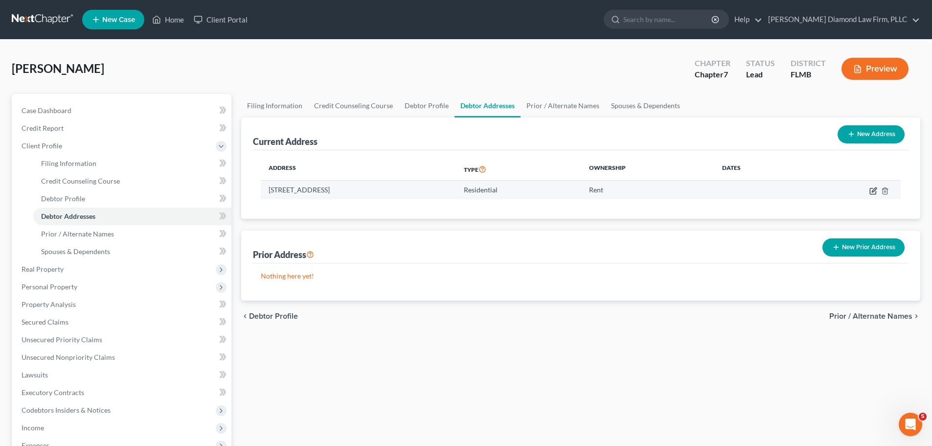
click at [876, 190] on icon "button" at bounding box center [873, 191] width 8 height 8
select select "9"
select select "0"
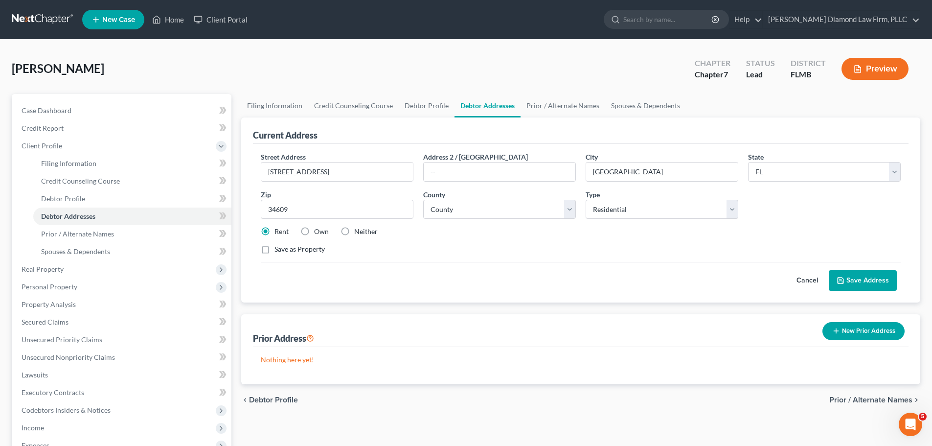
click at [852, 281] on button "Save Address" at bounding box center [863, 280] width 68 height 21
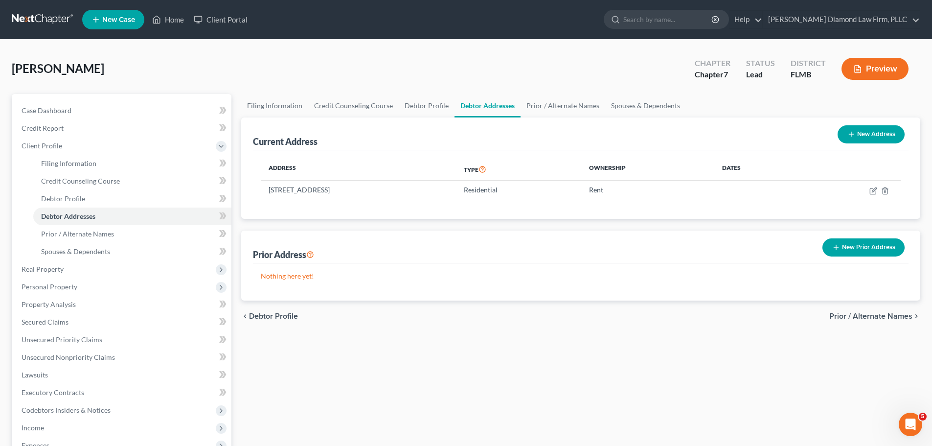
click at [869, 251] on button "New Prior Address" at bounding box center [863, 247] width 82 height 18
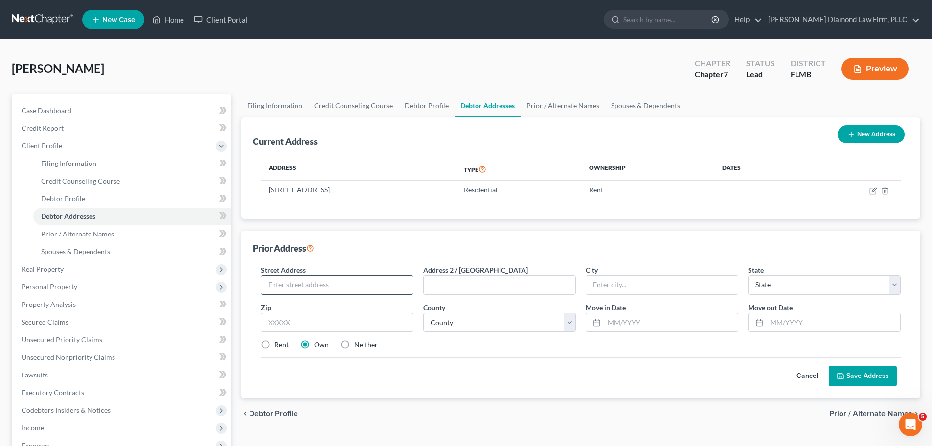
click at [297, 284] on input "text" at bounding box center [337, 284] width 152 height 19
type input "1392 Piper Rd"
type input "Springhill"
select select "9"
type input "34606"
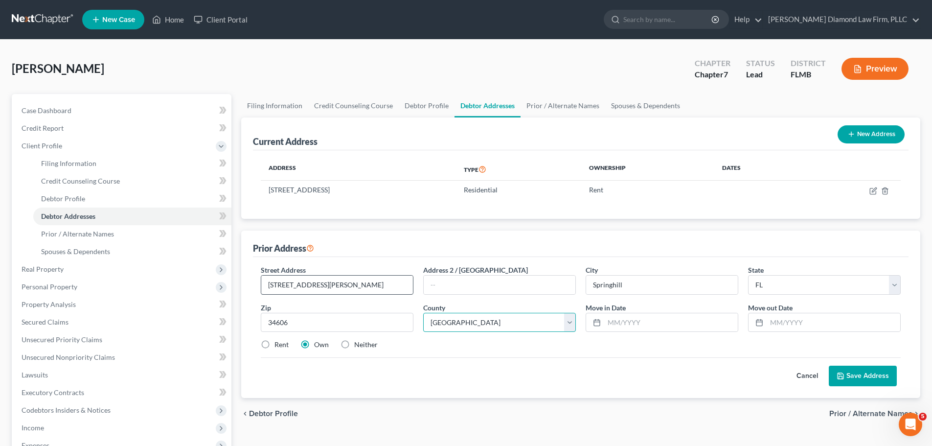
select select "23"
type input "Spring Hill"
select select "25"
type input "06/2021"
type input "03/2025"
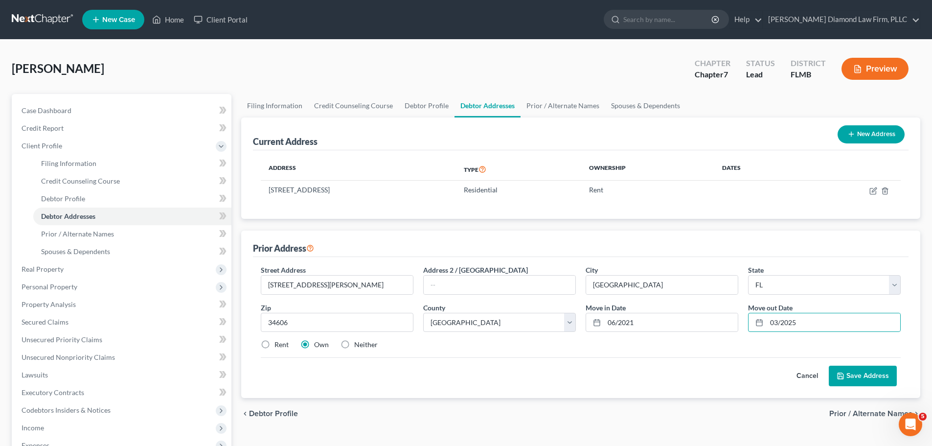
click at [274, 345] on label "Rent" at bounding box center [281, 345] width 14 height 10
click at [278, 345] on input "Rent" at bounding box center [281, 343] width 6 height 6
radio input "true"
click at [878, 373] on button "Save Address" at bounding box center [863, 375] width 68 height 21
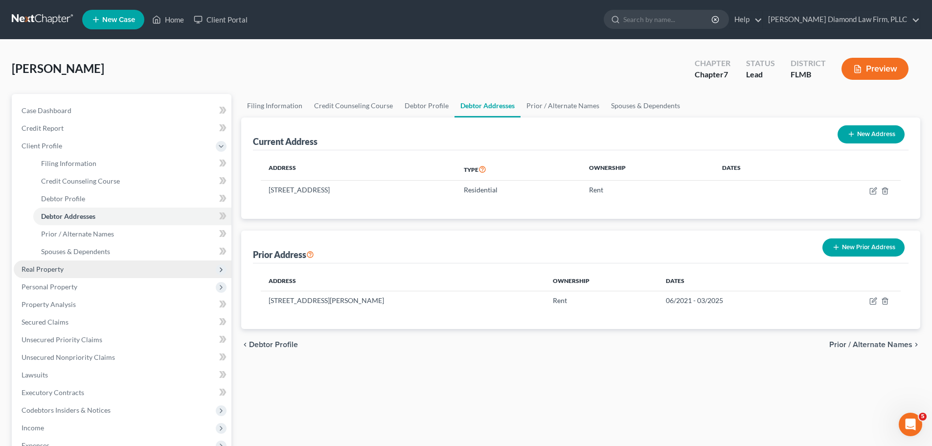
click at [63, 264] on span "Real Property" at bounding box center [123, 269] width 218 height 18
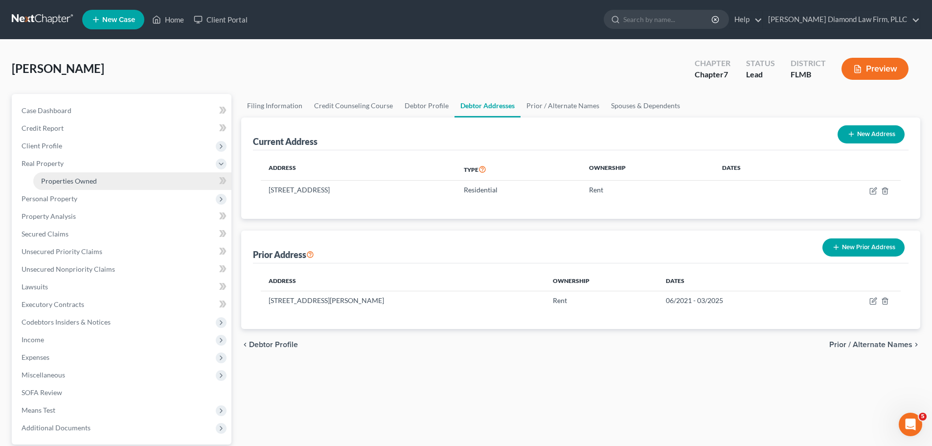
click at [53, 177] on span "Properties Owned" at bounding box center [69, 181] width 56 height 8
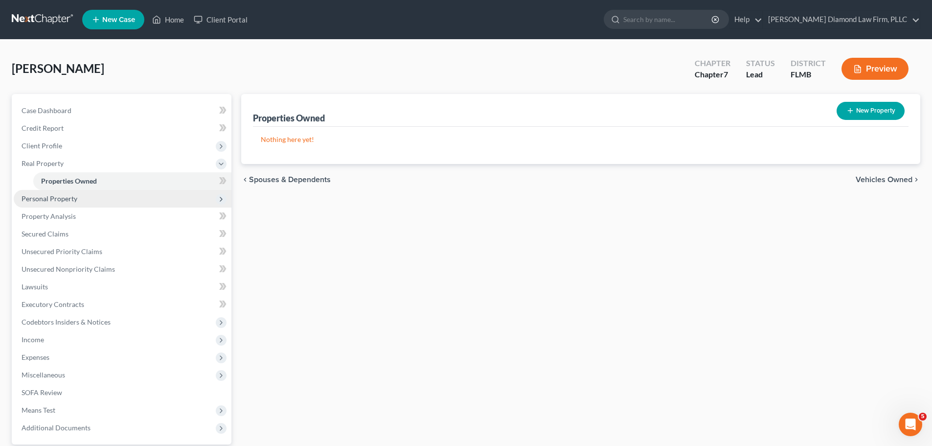
click at [56, 204] on span "Personal Property" at bounding box center [123, 199] width 218 height 18
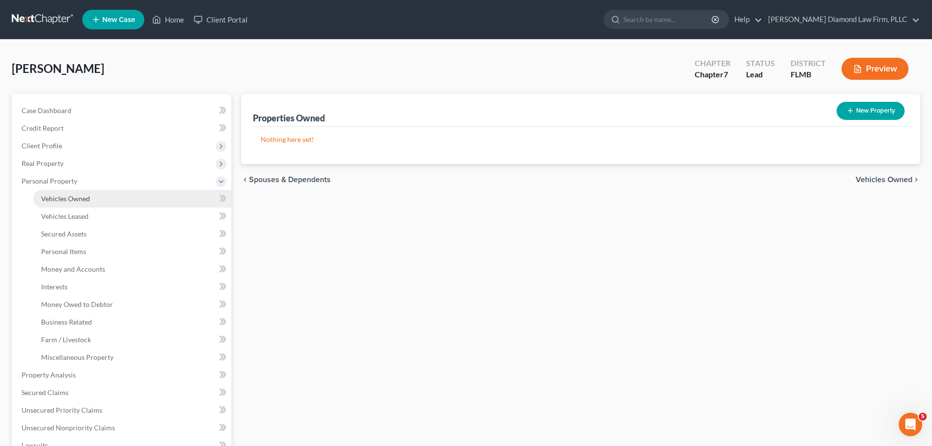
click at [56, 205] on link "Vehicles Owned" at bounding box center [132, 199] width 198 height 18
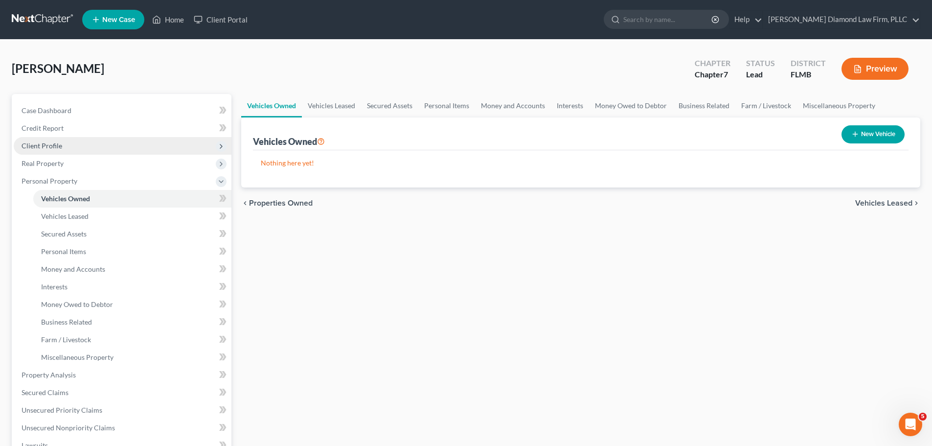
click at [52, 145] on span "Client Profile" at bounding box center [42, 145] width 41 height 8
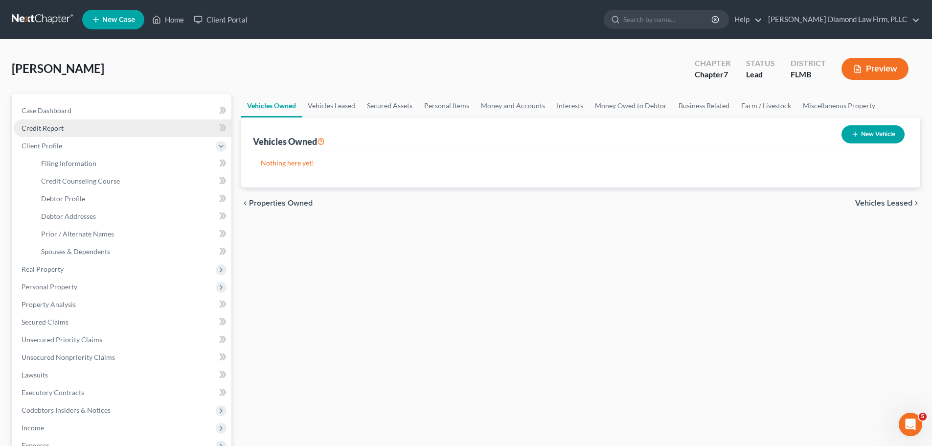
click at [52, 131] on span "Credit Report" at bounding box center [43, 128] width 42 height 8
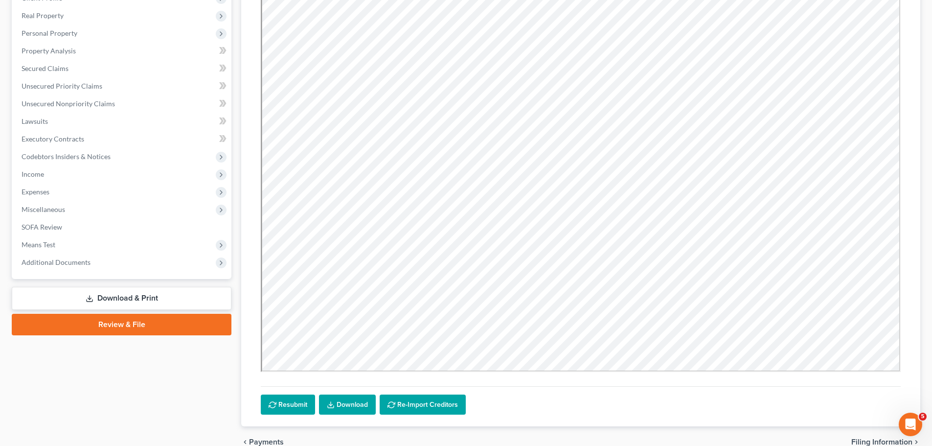
scroll to position [50, 0]
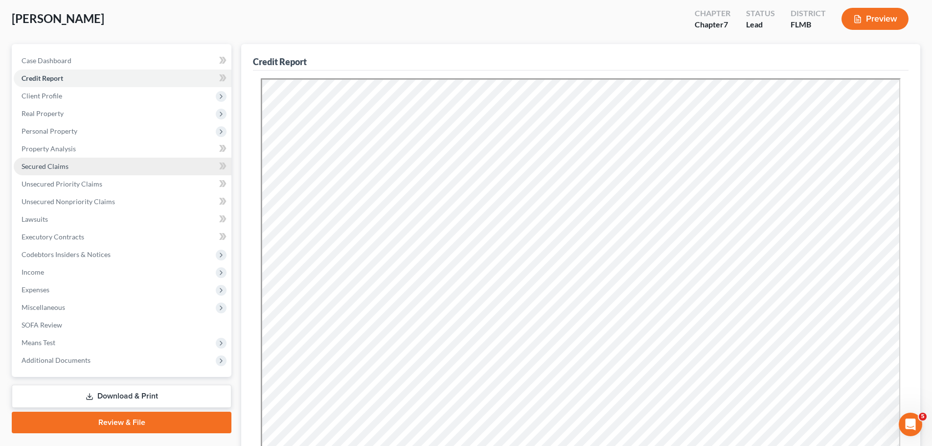
click at [51, 165] on span "Secured Claims" at bounding box center [45, 166] width 47 height 8
